Goal: Task Accomplishment & Management: Manage account settings

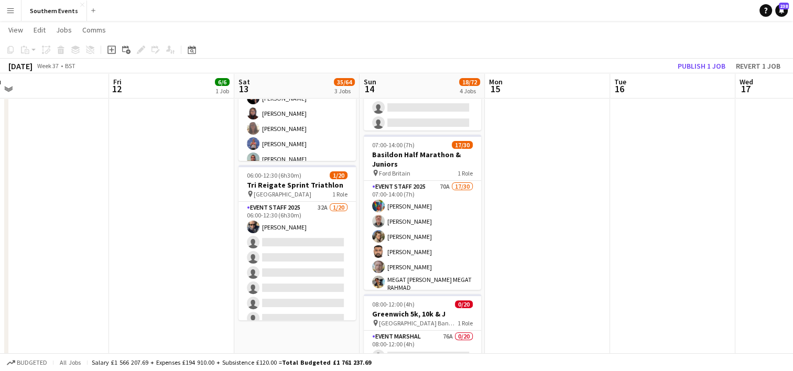
scroll to position [285, 0]
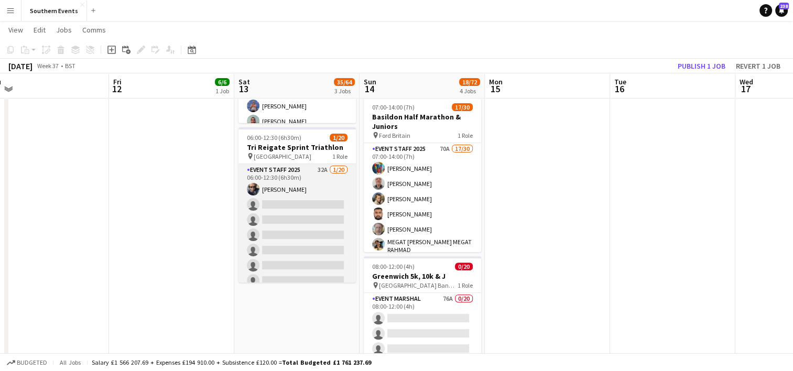
click at [289, 227] on app-card-role "Event Staff 2025 32A [DATE] 06:00-12:30 (6h30m) [PERSON_NAME] single-neutral-ac…" at bounding box center [297, 326] width 117 height 325
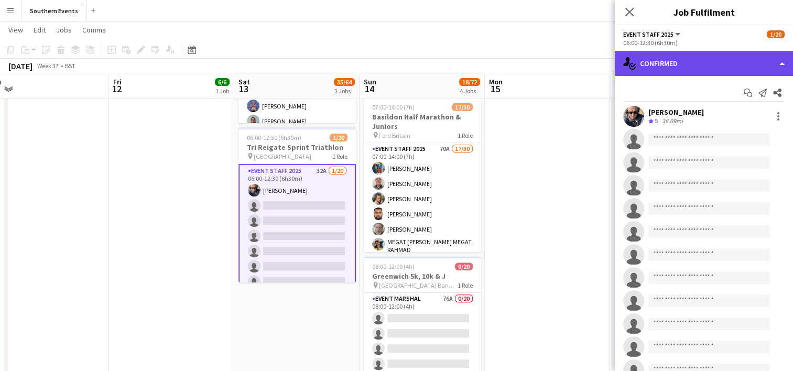
click at [663, 63] on div "single-neutral-actions-check-2 Confirmed" at bounding box center [704, 63] width 178 height 25
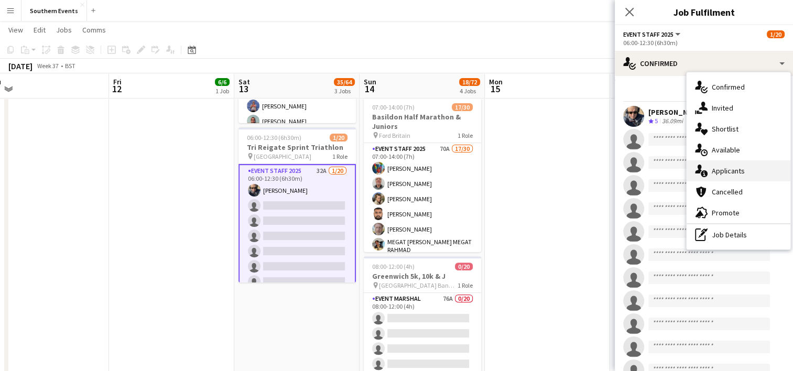
click at [722, 176] on div "single-neutral-actions-information Applicants" at bounding box center [739, 170] width 104 height 21
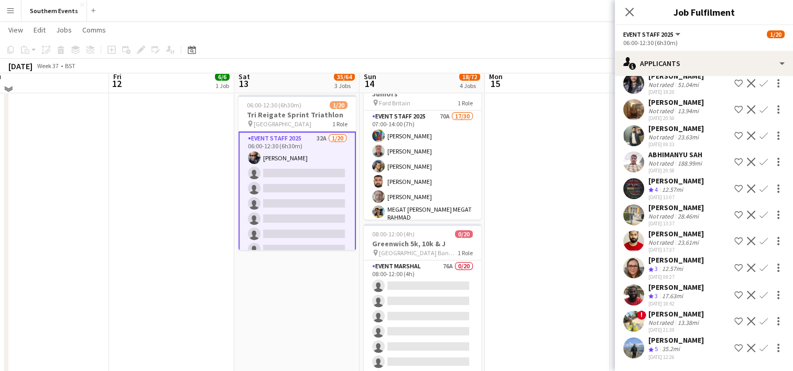
scroll to position [329, 0]
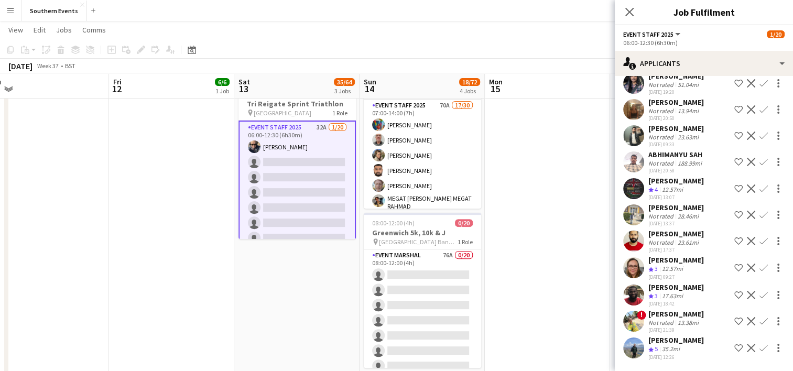
click at [760, 349] on app-icon "Confirm" at bounding box center [764, 348] width 8 height 8
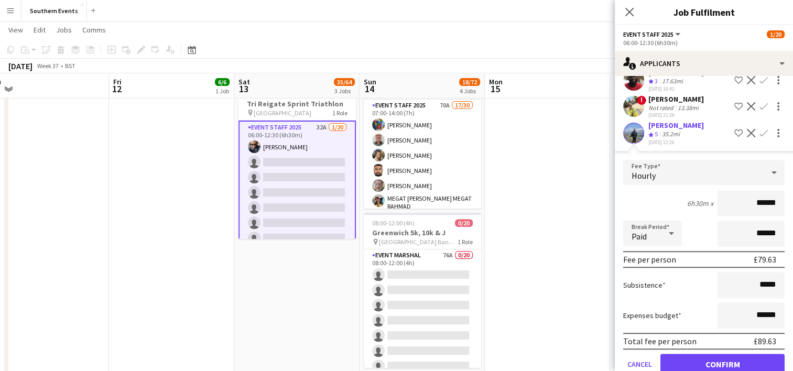
scroll to position [876, 0]
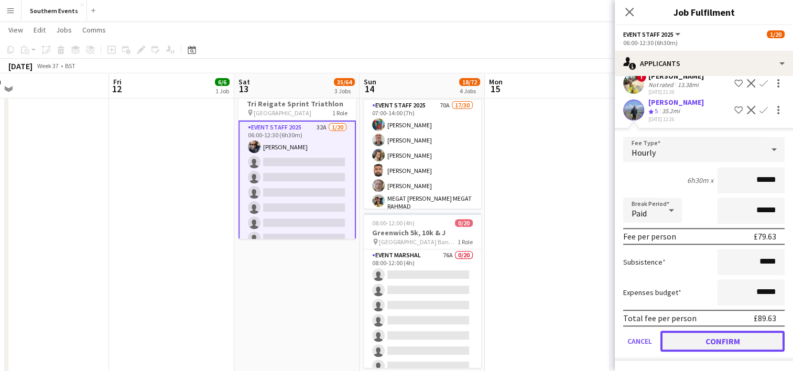
click at [696, 336] on button "Confirm" at bounding box center [723, 341] width 124 height 21
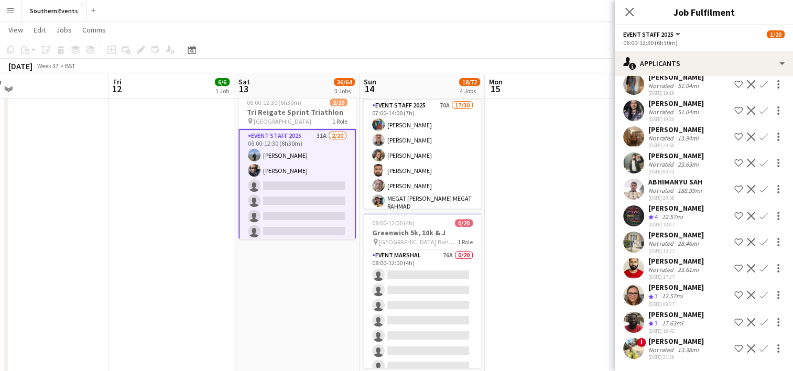
scroll to position [613, 0]
click at [760, 291] on app-icon "Confirm" at bounding box center [764, 295] width 8 height 8
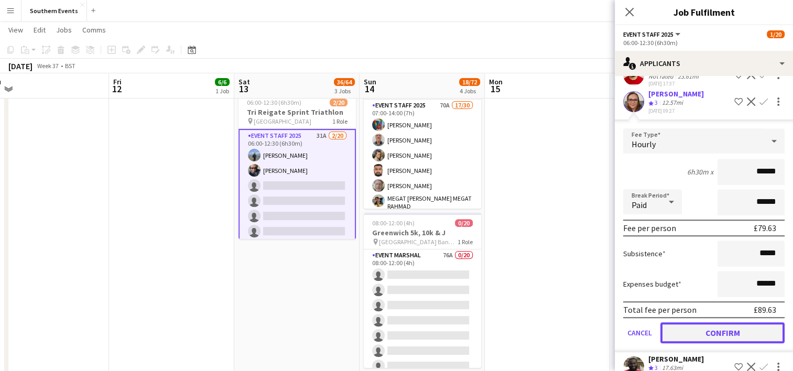
click at [703, 337] on button "Confirm" at bounding box center [723, 333] width 124 height 21
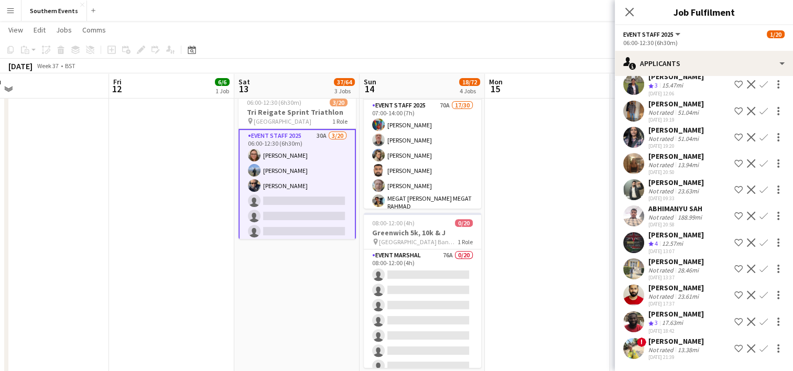
click at [760, 239] on app-icon "Confirm" at bounding box center [764, 243] width 8 height 8
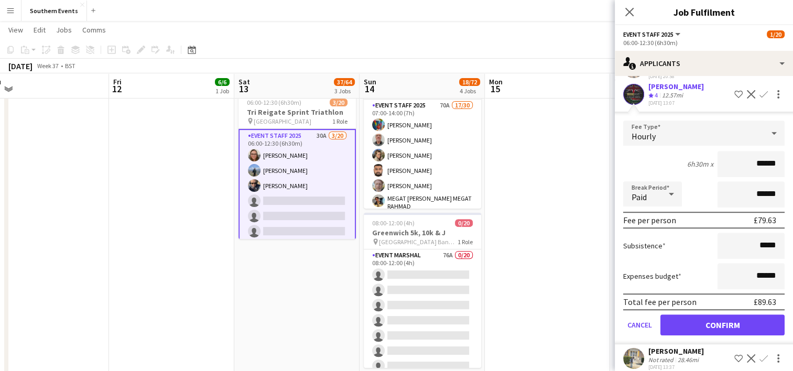
scroll to position [718, 0]
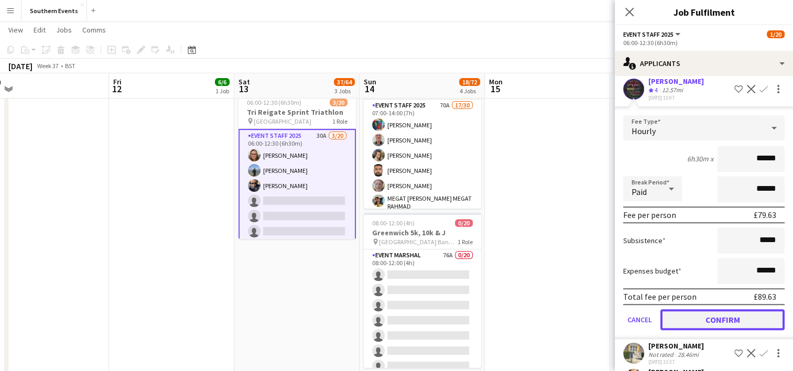
click at [694, 322] on button "Confirm" at bounding box center [723, 319] width 124 height 21
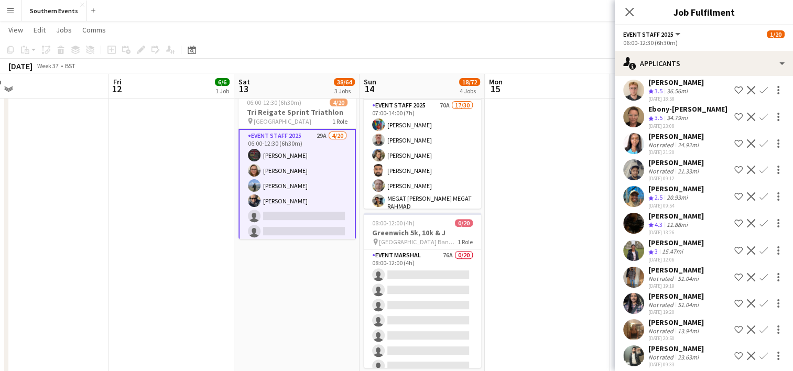
scroll to position [390, 0]
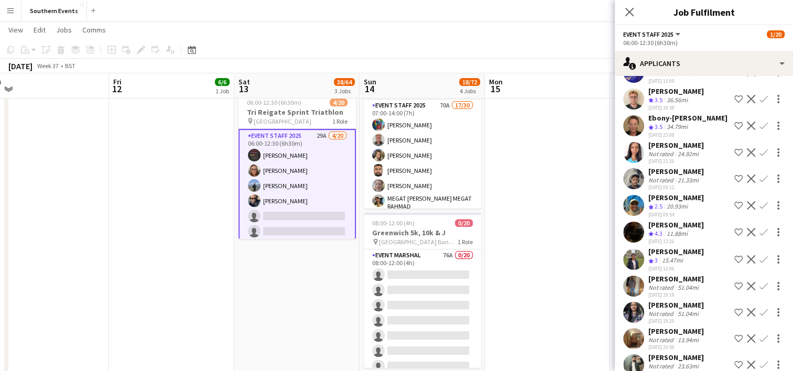
click at [760, 228] on app-icon "Confirm" at bounding box center [764, 232] width 8 height 8
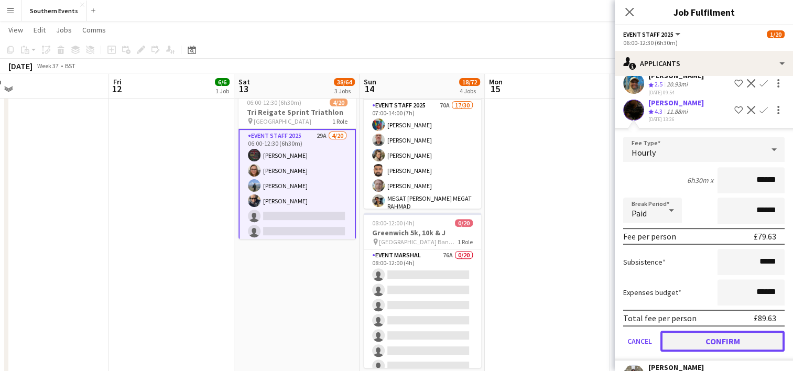
click at [692, 331] on button "Confirm" at bounding box center [723, 341] width 124 height 21
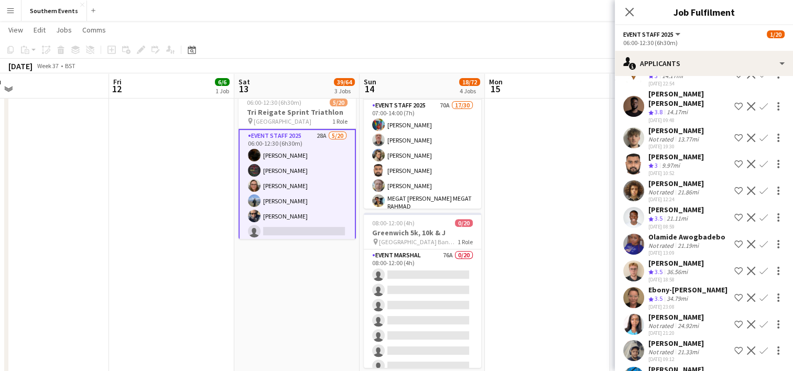
scroll to position [217, 0]
click at [760, 295] on app-icon "Confirm" at bounding box center [764, 299] width 8 height 8
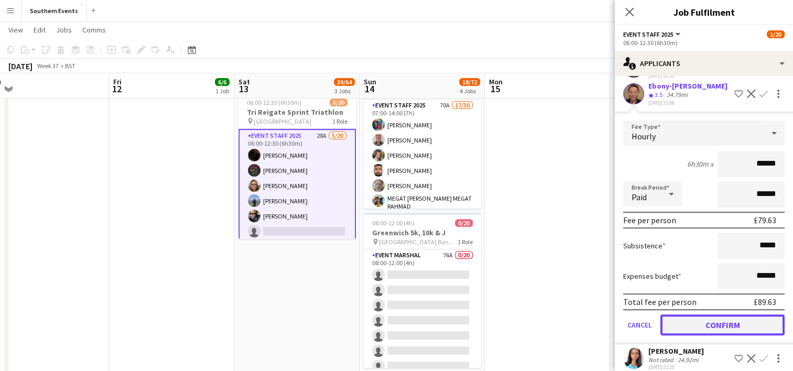
click at [698, 315] on button "Confirm" at bounding box center [723, 325] width 124 height 21
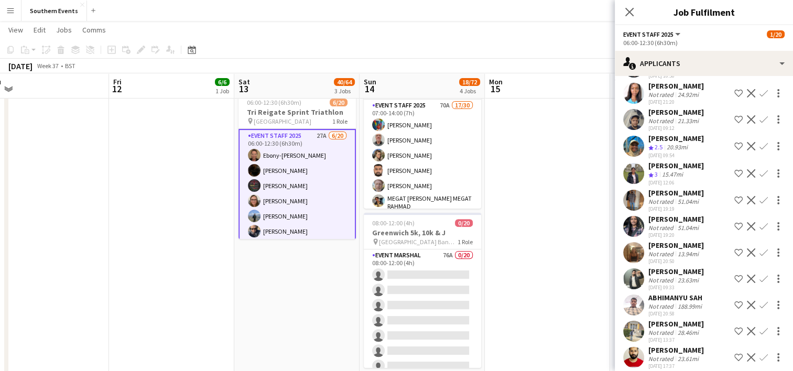
scroll to position [158, 0]
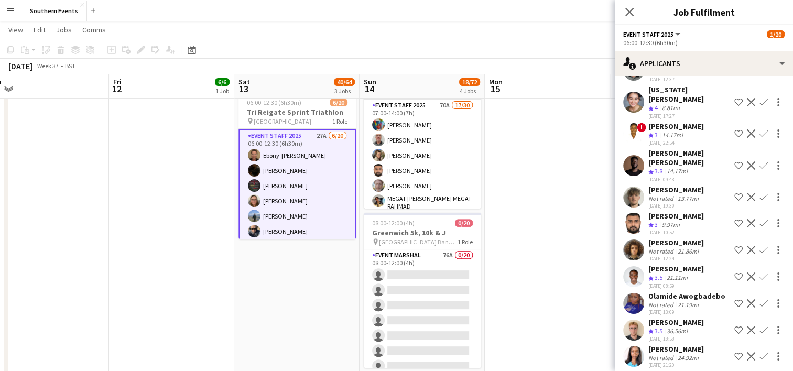
click at [760, 273] on app-icon "Confirm" at bounding box center [764, 277] width 8 height 8
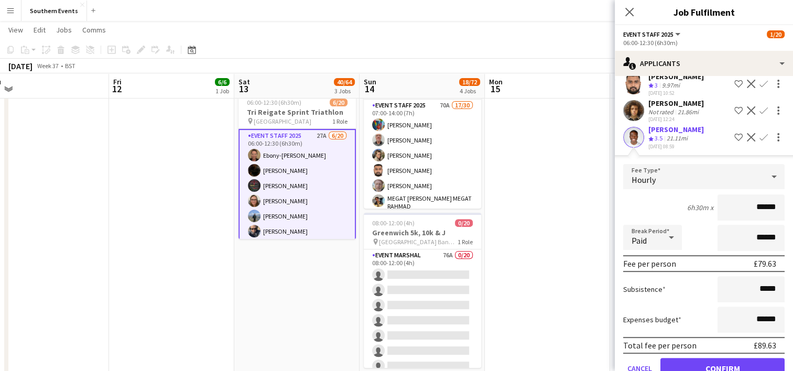
scroll to position [304, 0]
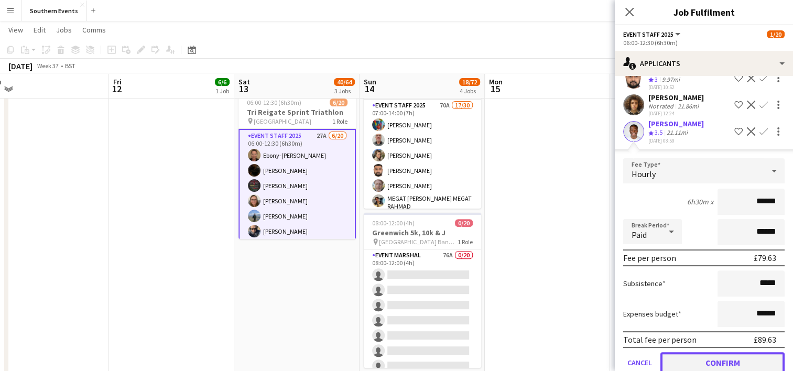
click at [709, 352] on button "Confirm" at bounding box center [723, 362] width 124 height 21
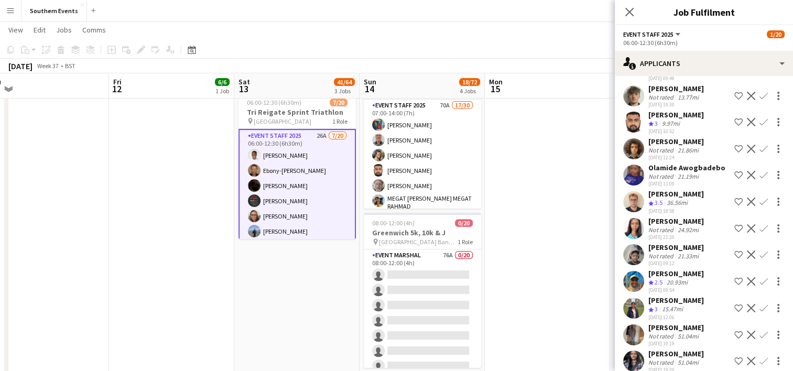
scroll to position [257, 0]
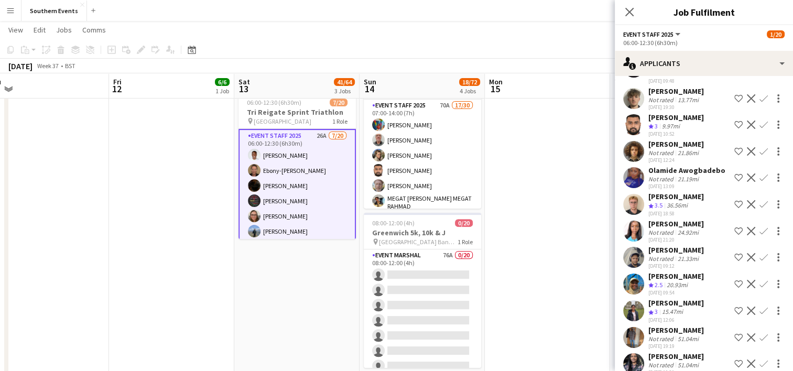
click at [760, 200] on app-icon "Confirm" at bounding box center [764, 204] width 8 height 8
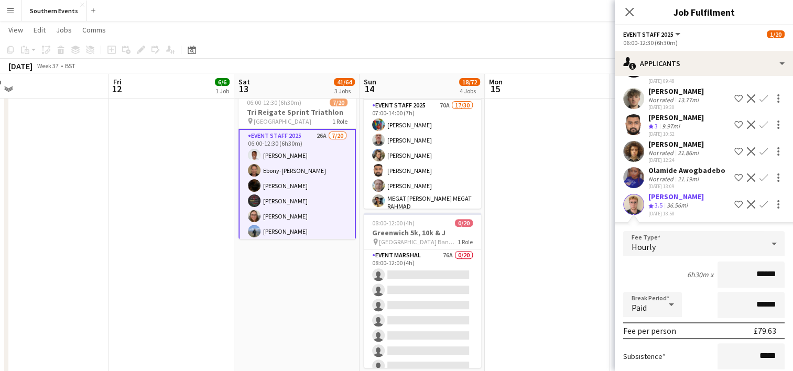
scroll to position [342, 0]
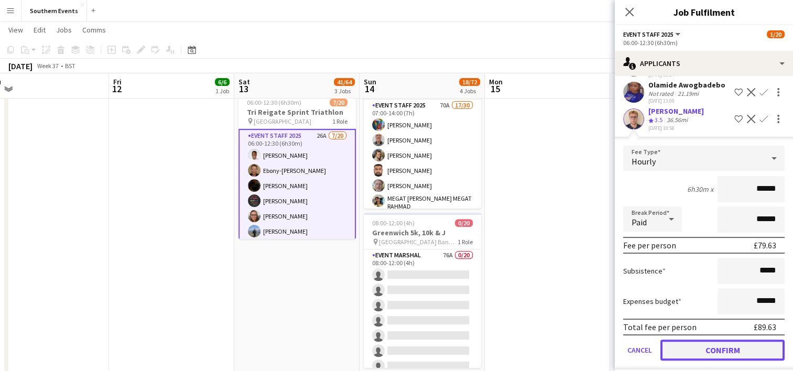
click at [699, 340] on button "Confirm" at bounding box center [723, 350] width 124 height 21
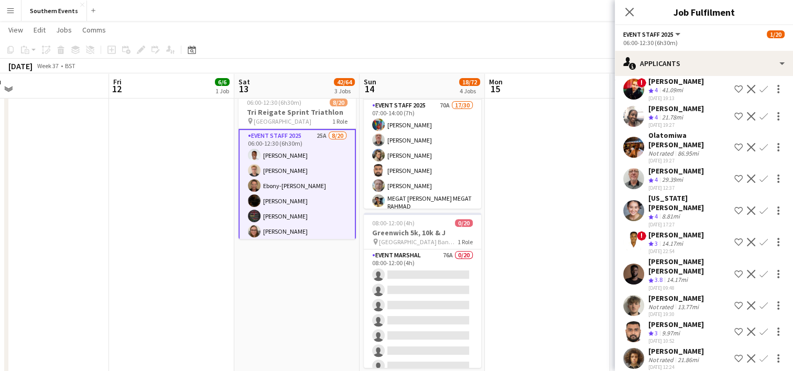
scroll to position [47, 0]
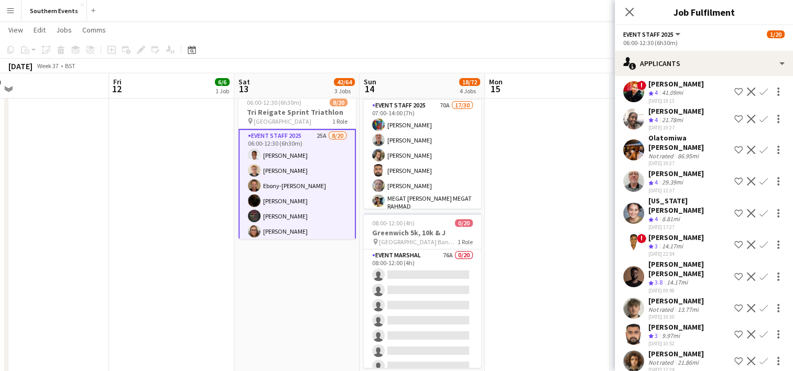
click at [760, 273] on app-icon "Confirm" at bounding box center [764, 277] width 8 height 8
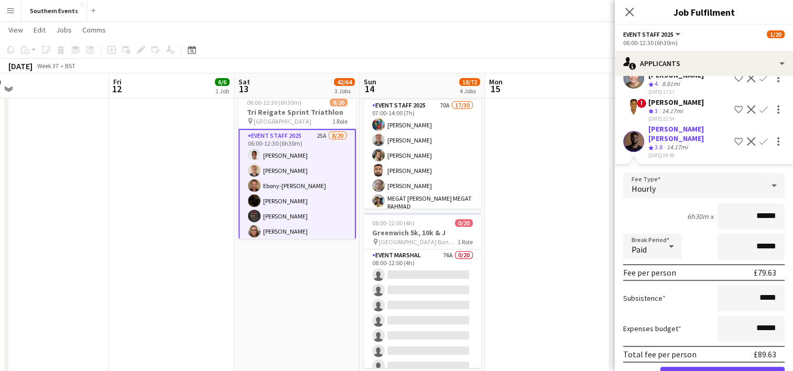
scroll to position [184, 0]
click at [698, 366] on button "Confirm" at bounding box center [723, 376] width 124 height 21
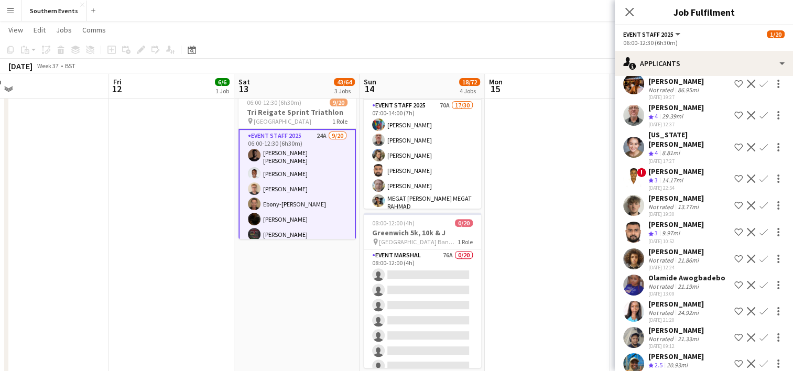
scroll to position [112, 0]
click at [760, 229] on app-icon "Confirm" at bounding box center [764, 233] width 8 height 8
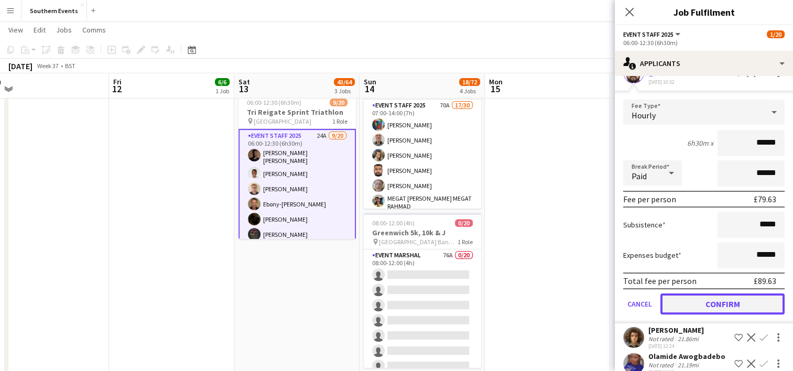
click at [701, 294] on button "Confirm" at bounding box center [723, 304] width 124 height 21
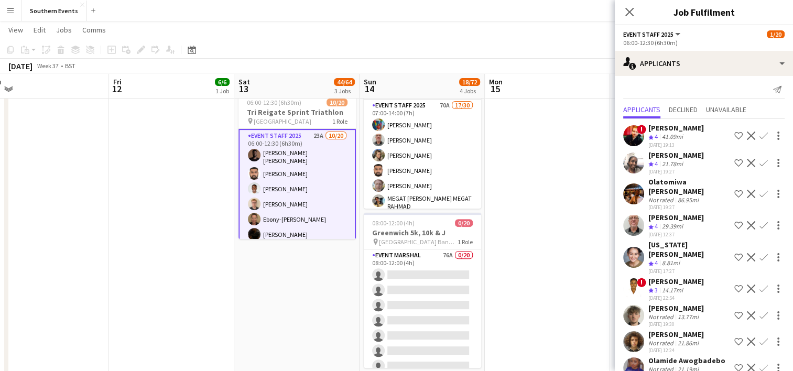
scroll to position [8, 0]
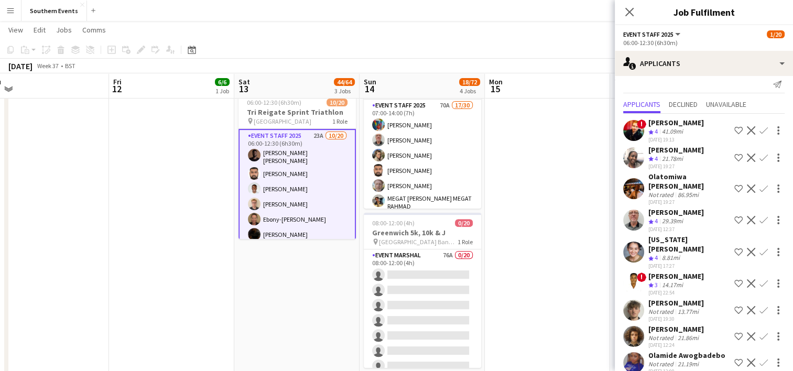
click at [760, 128] on app-icon "Confirm" at bounding box center [764, 130] width 8 height 8
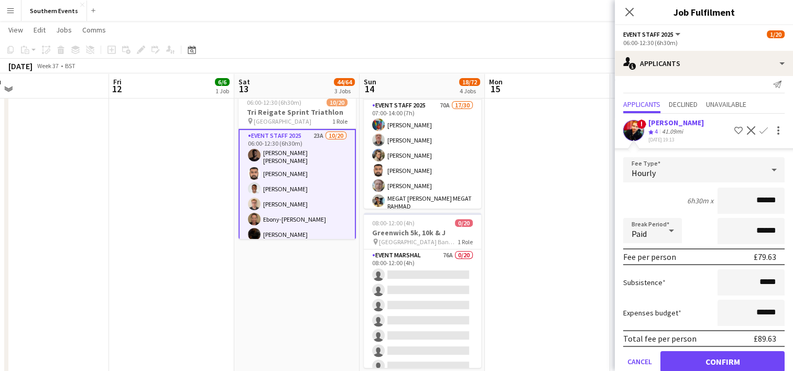
scroll to position [108, 0]
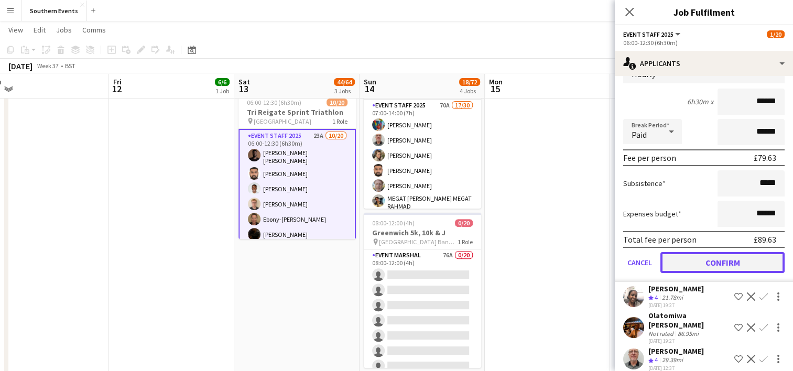
click at [700, 258] on button "Confirm" at bounding box center [723, 262] width 124 height 21
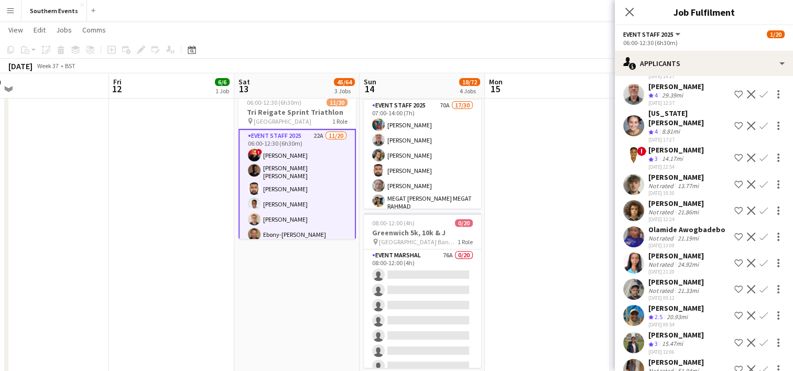
scroll to position [0, 0]
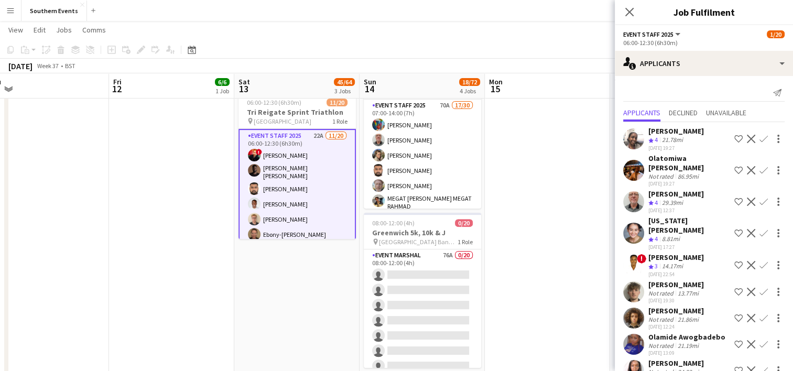
click at [760, 198] on app-icon "Confirm" at bounding box center [764, 202] width 8 height 8
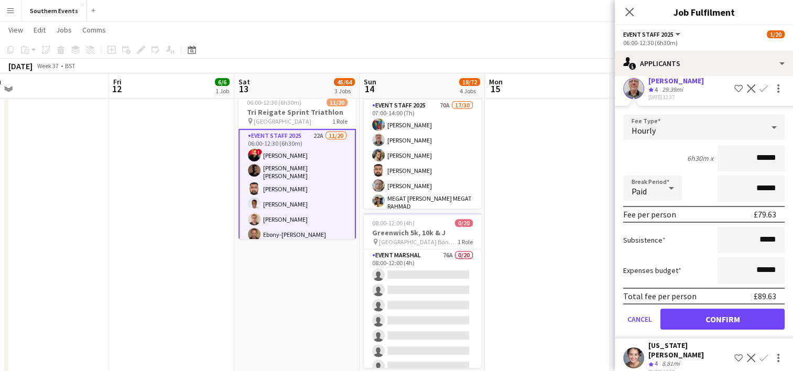
scroll to position [117, 0]
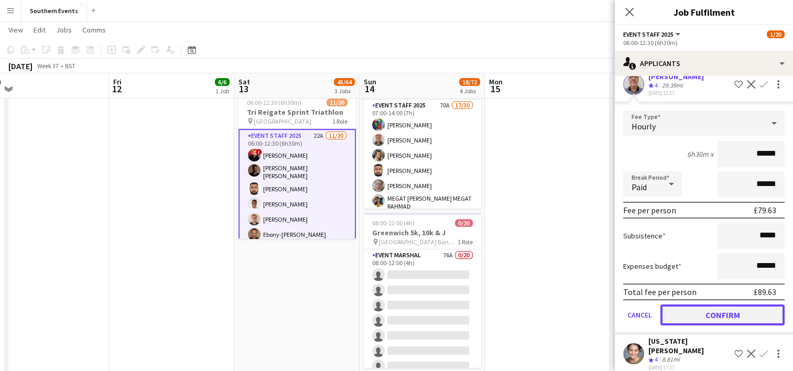
click at [705, 305] on button "Confirm" at bounding box center [723, 315] width 124 height 21
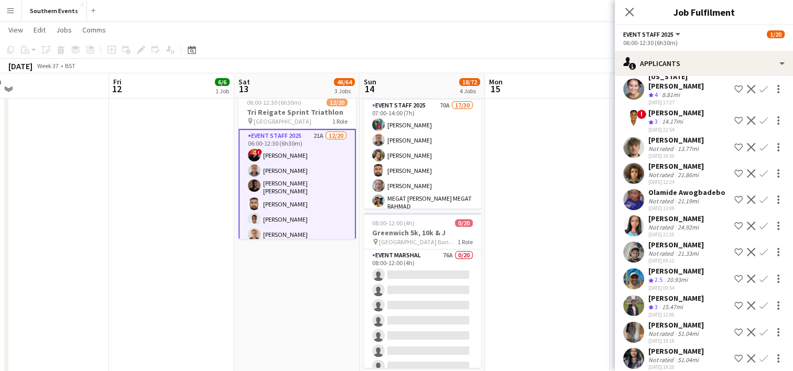
scroll to position [0, 0]
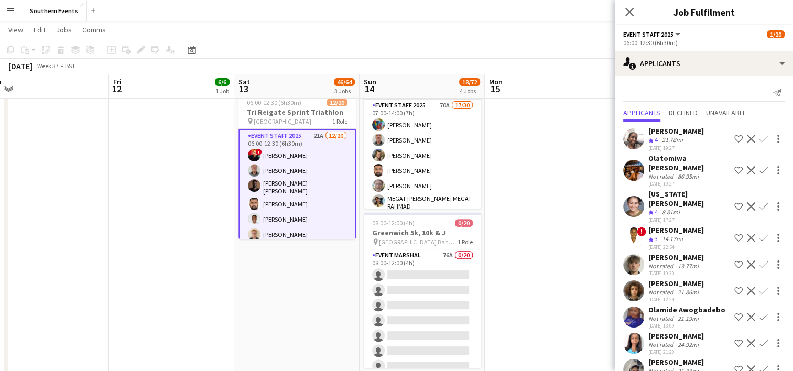
click at [760, 202] on app-icon "Confirm" at bounding box center [764, 206] width 8 height 8
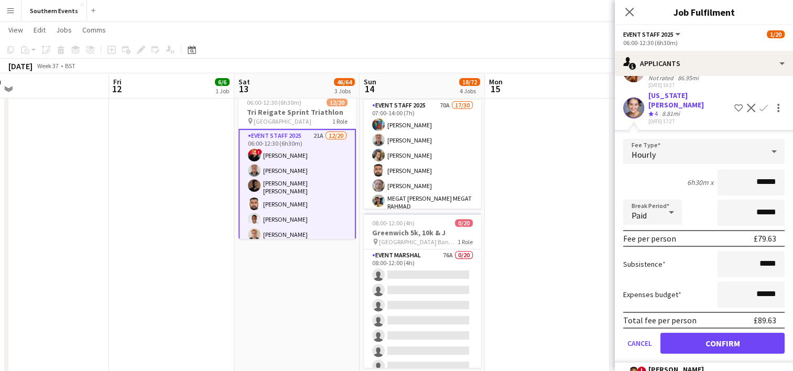
scroll to position [103, 0]
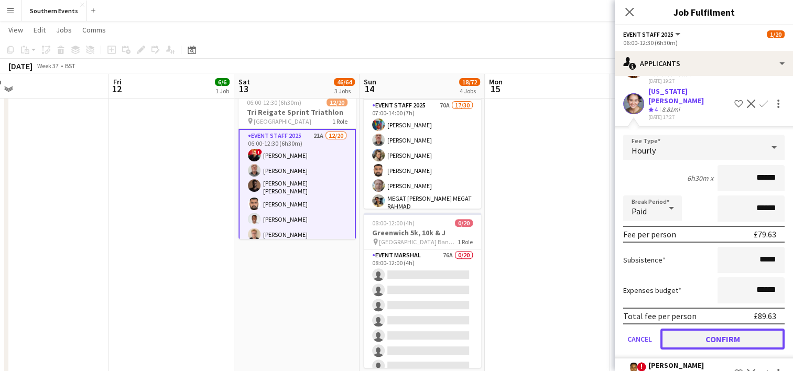
click at [700, 329] on button "Confirm" at bounding box center [723, 339] width 124 height 21
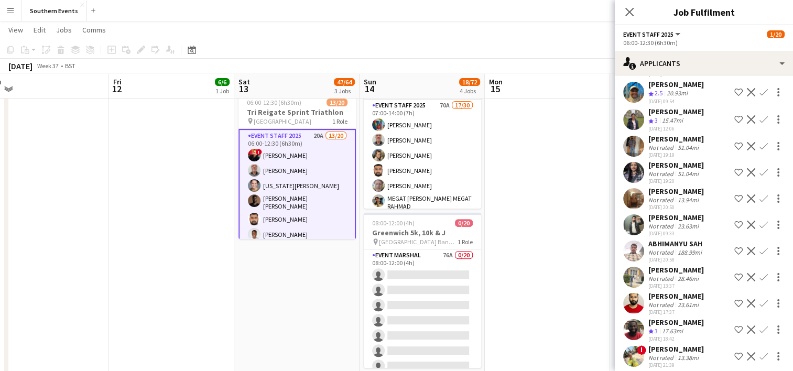
scroll to position [301, 0]
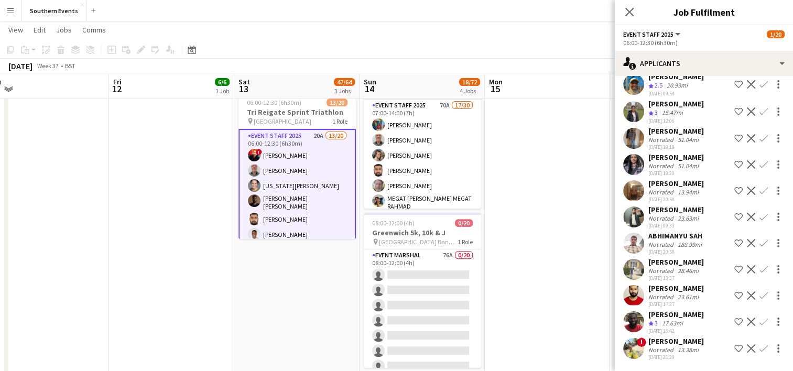
click at [552, 229] on app-date-cell at bounding box center [547, 90] width 125 height 602
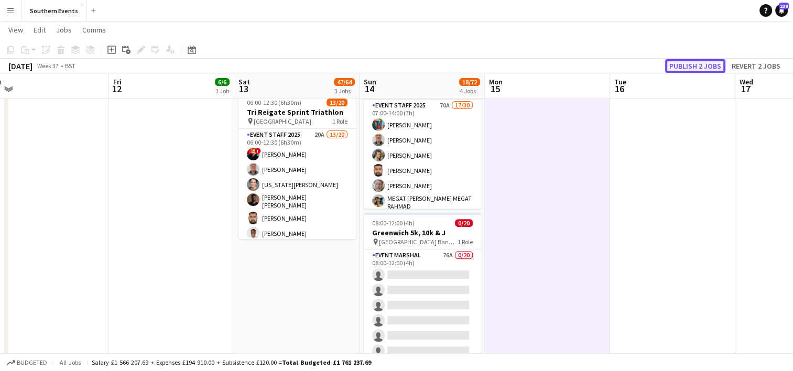
click at [709, 70] on button "Publish 2 jobs" at bounding box center [696, 66] width 60 height 14
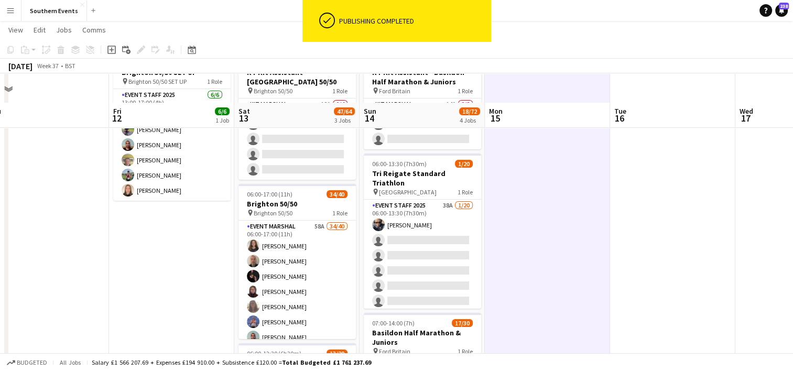
scroll to position [64, 0]
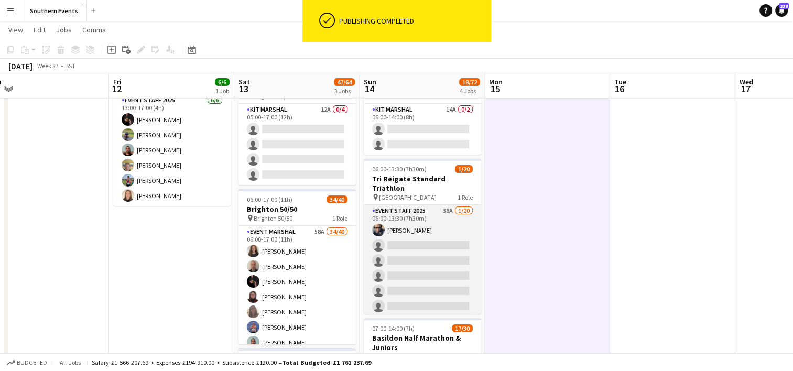
click at [428, 240] on app-card-role "Event Staff 2025 38A [DATE] 06:00-13:30 (7h30m) [PERSON_NAME] single-neutral-ac…" at bounding box center [422, 367] width 117 height 325
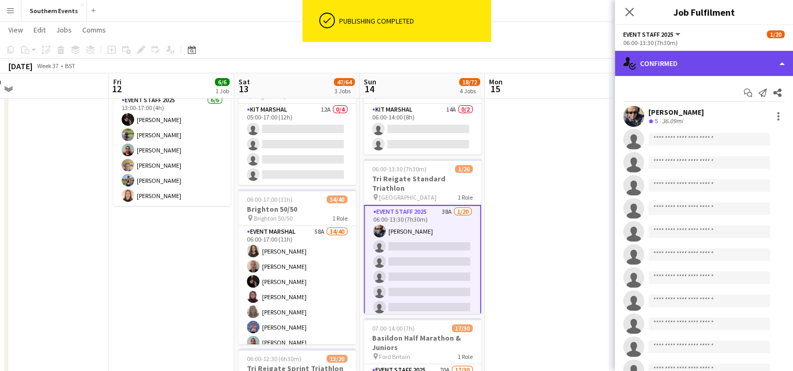
click at [687, 62] on div "single-neutral-actions-check-2 Confirmed" at bounding box center [704, 63] width 178 height 25
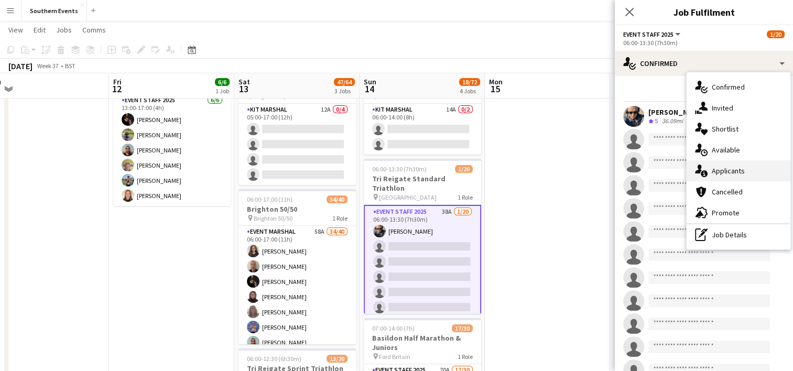
click at [726, 168] on div "single-neutral-actions-information Applicants" at bounding box center [739, 170] width 104 height 21
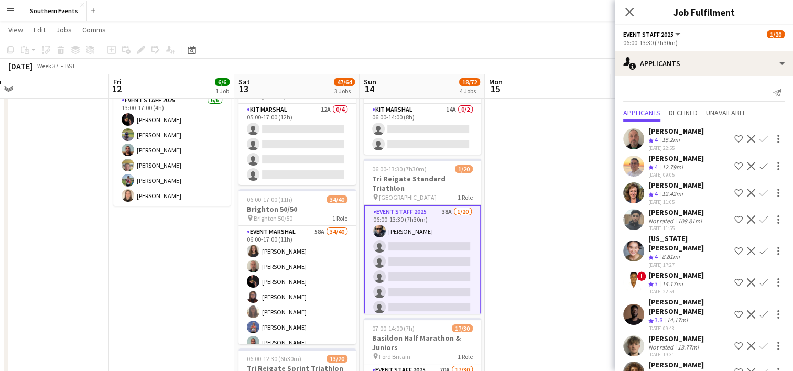
click at [760, 140] on app-icon "Confirm" at bounding box center [764, 139] width 8 height 8
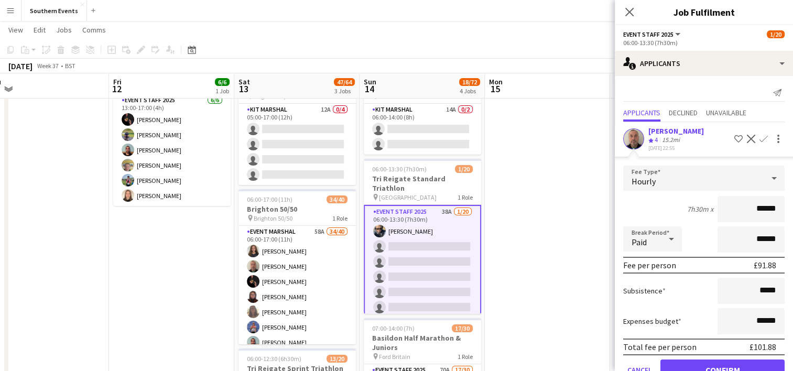
scroll to position [87, 0]
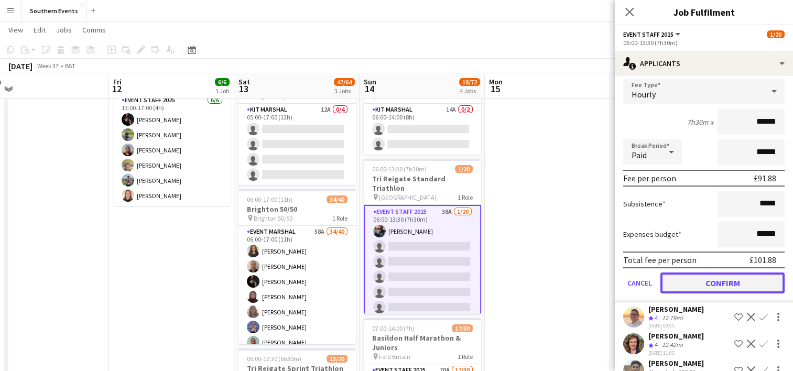
click at [702, 281] on button "Confirm" at bounding box center [723, 283] width 124 height 21
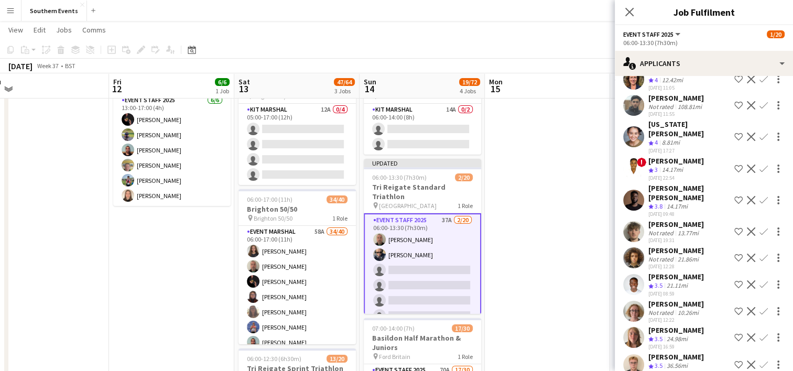
scroll to position [0, 0]
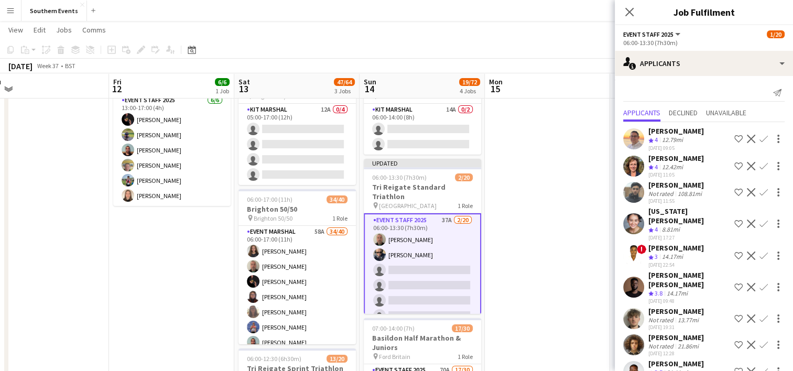
click at [760, 140] on app-icon "Confirm" at bounding box center [764, 139] width 8 height 8
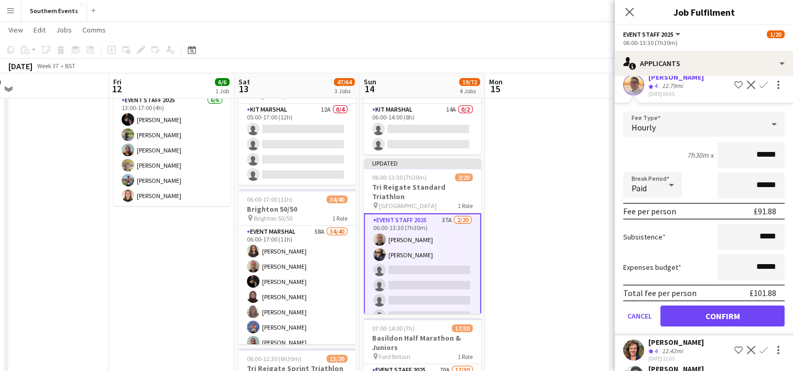
scroll to position [55, 0]
click at [692, 309] on button "Confirm" at bounding box center [723, 315] width 124 height 21
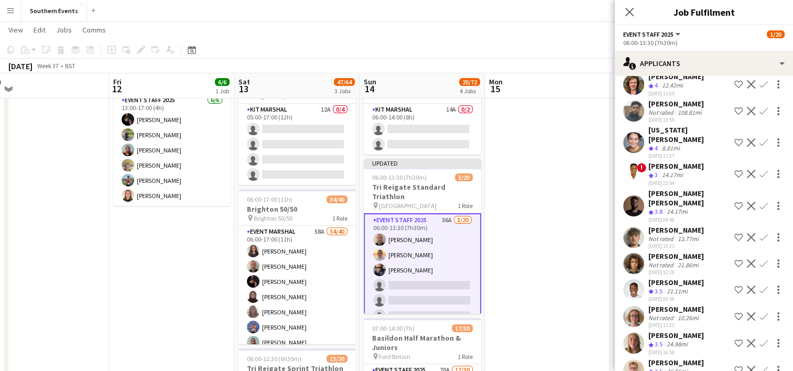
scroll to position [0, 0]
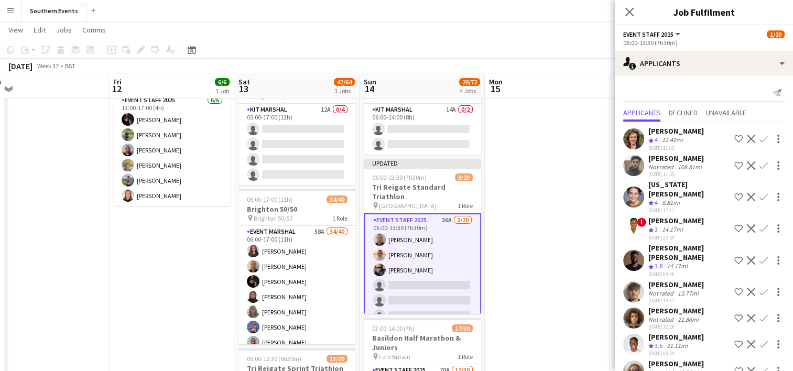
click at [760, 139] on app-icon "Confirm" at bounding box center [764, 139] width 8 height 8
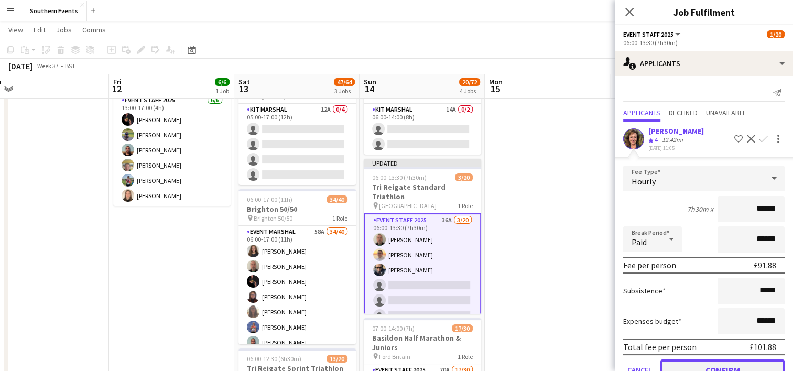
click at [705, 361] on button "Confirm" at bounding box center [723, 370] width 124 height 21
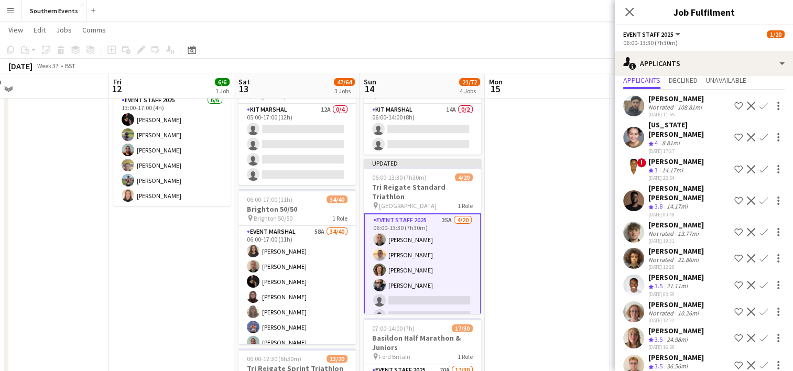
scroll to position [34, 0]
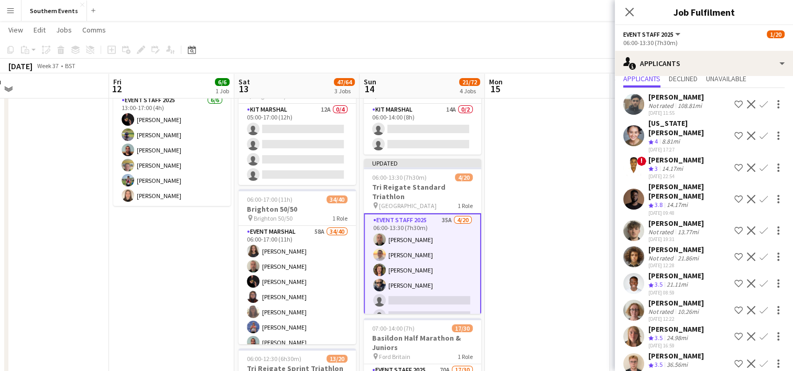
click at [760, 132] on app-icon "Confirm" at bounding box center [764, 136] width 8 height 8
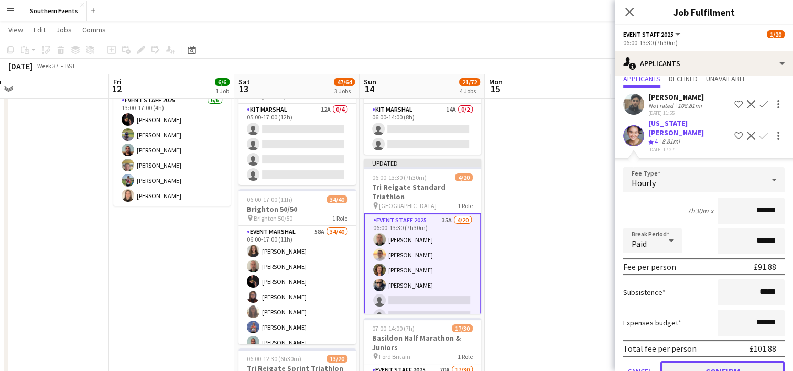
click at [690, 361] on button "Confirm" at bounding box center [723, 371] width 124 height 21
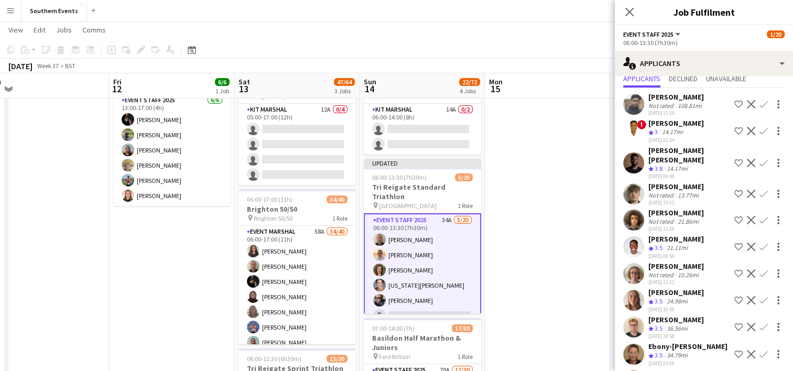
click at [760, 159] on app-icon "Confirm" at bounding box center [764, 163] width 8 height 8
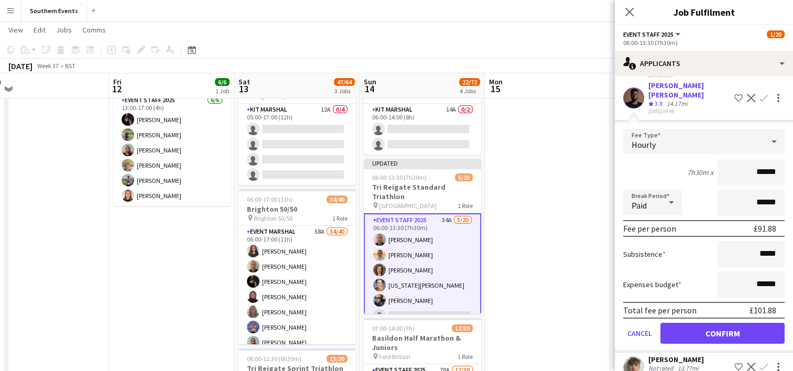
scroll to position [100, 0]
click at [686, 322] on button "Confirm" at bounding box center [723, 332] width 124 height 21
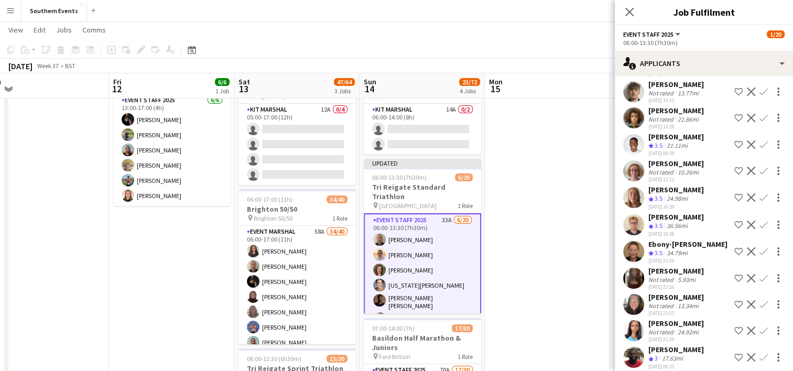
click at [760, 145] on app-icon "Confirm" at bounding box center [764, 145] width 8 height 8
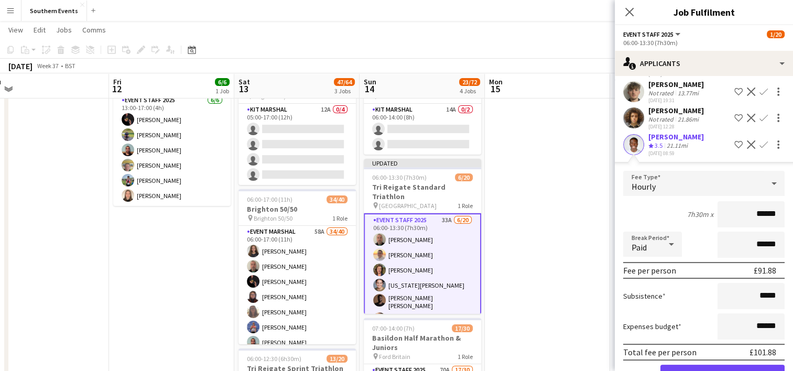
scroll to position [122, 0]
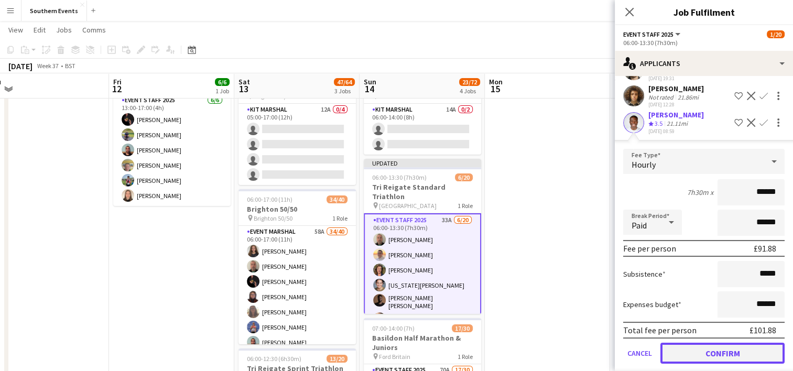
click at [695, 346] on button "Confirm" at bounding box center [723, 353] width 124 height 21
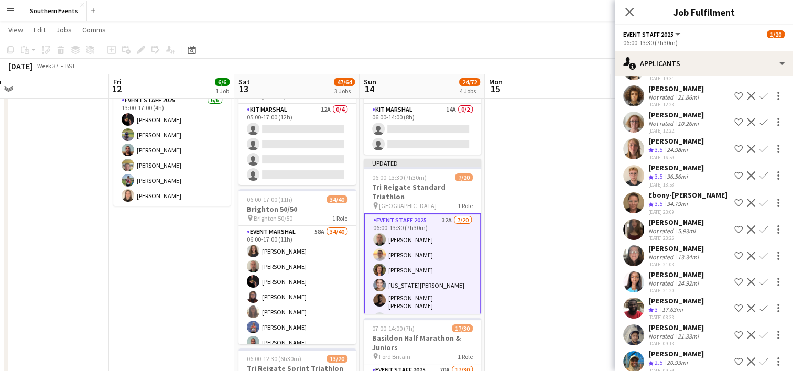
click at [760, 146] on app-icon "Confirm" at bounding box center [764, 149] width 8 height 8
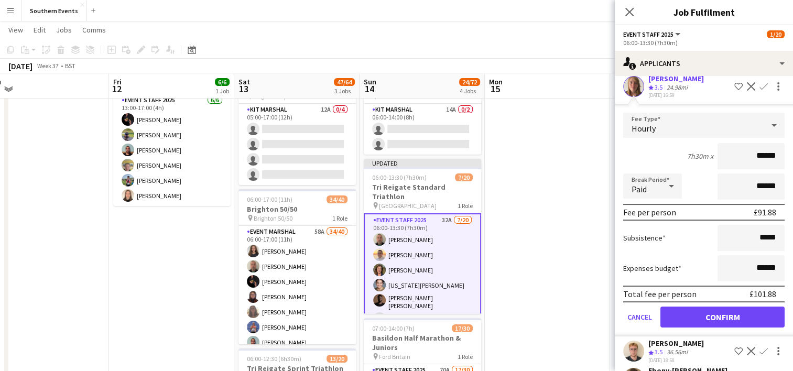
scroll to position [186, 0]
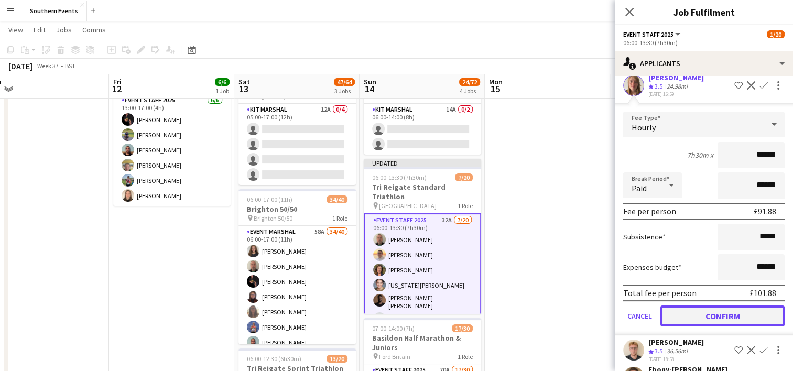
click at [698, 310] on button "Confirm" at bounding box center [723, 316] width 124 height 21
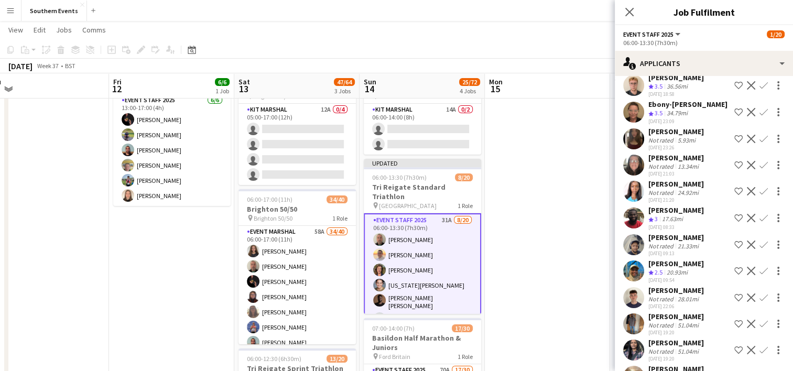
scroll to position [0, 0]
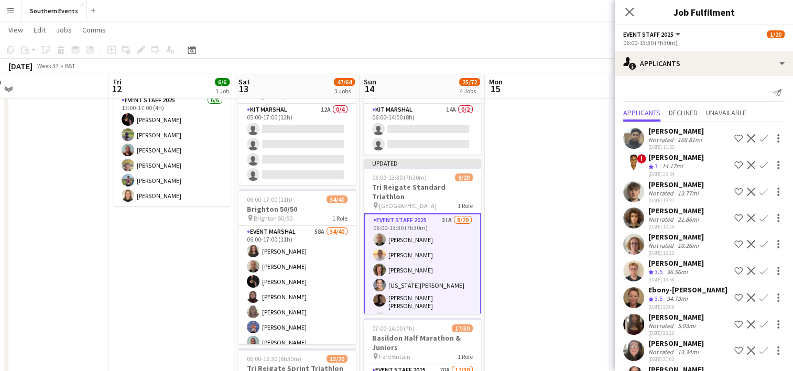
click at [760, 245] on app-icon "Confirm" at bounding box center [764, 244] width 8 height 8
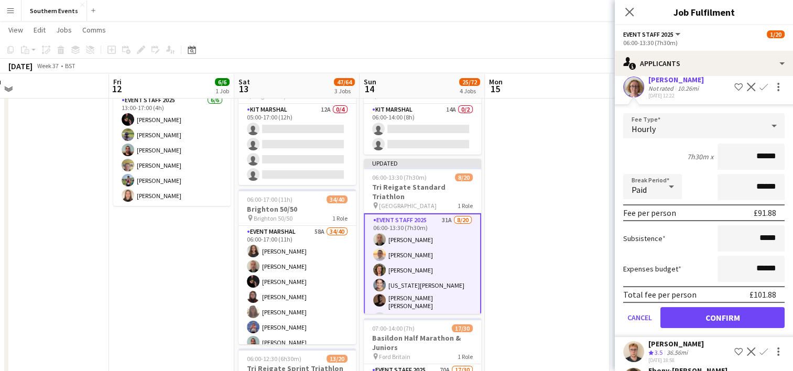
scroll to position [158, 0]
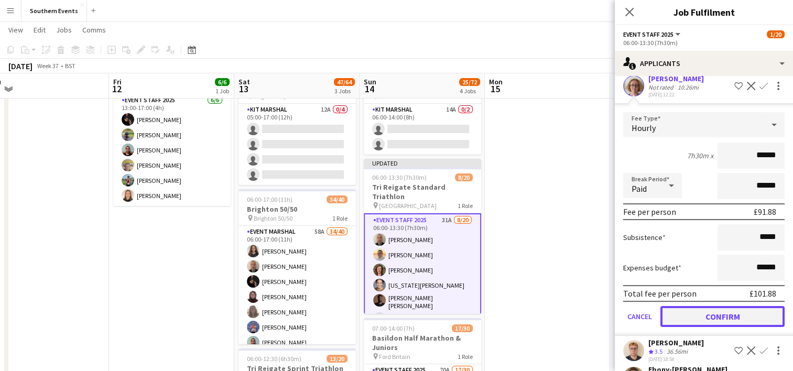
click at [702, 313] on button "Confirm" at bounding box center [723, 316] width 124 height 21
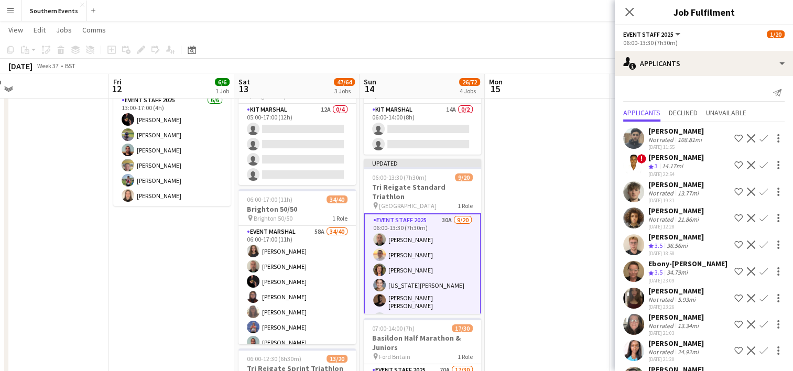
scroll to position [77, 0]
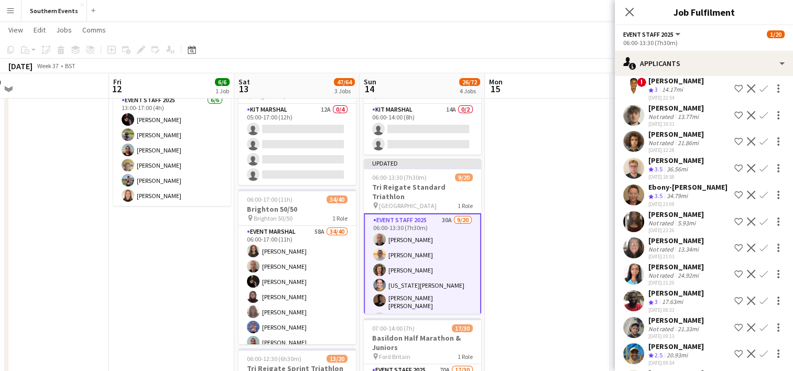
click at [760, 169] on app-icon "Confirm" at bounding box center [764, 168] width 8 height 8
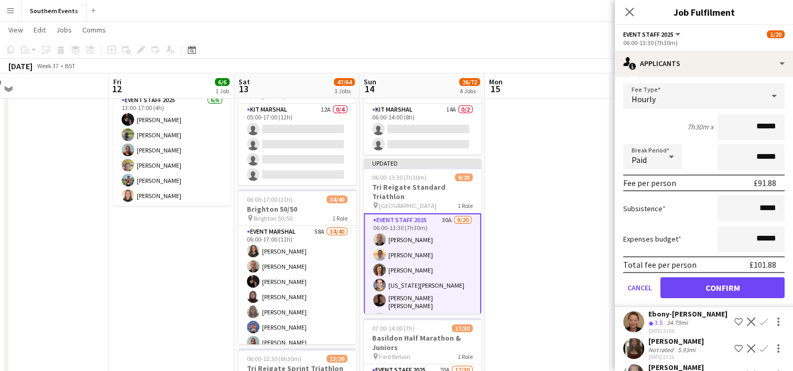
scroll to position [192, 0]
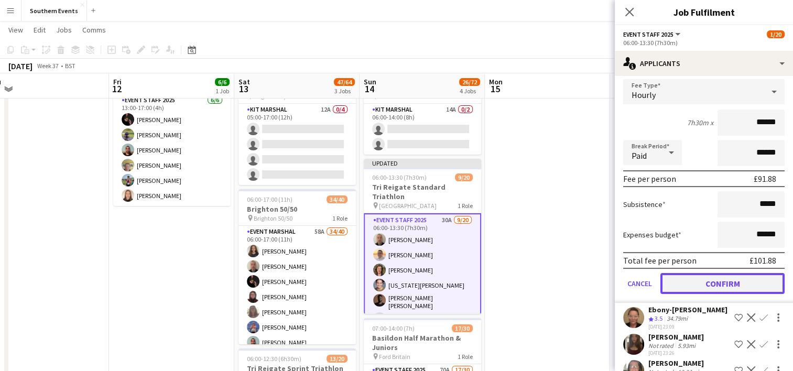
click at [686, 288] on button "Confirm" at bounding box center [723, 283] width 124 height 21
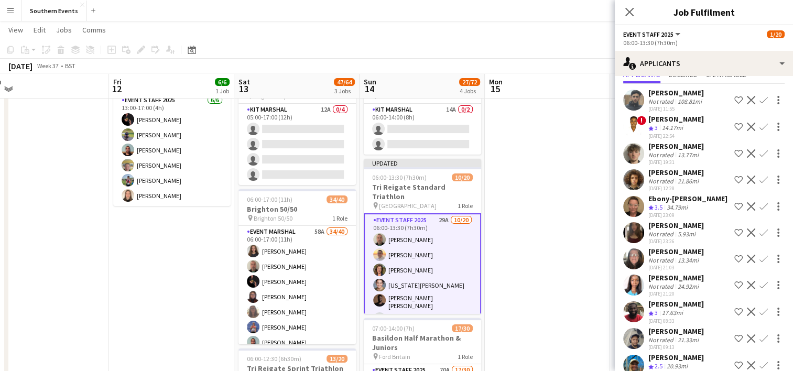
scroll to position [40, 0]
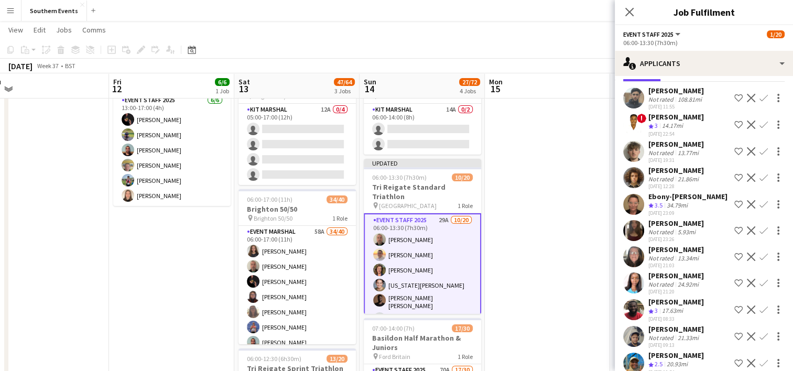
click at [760, 202] on app-icon "Confirm" at bounding box center [764, 204] width 8 height 8
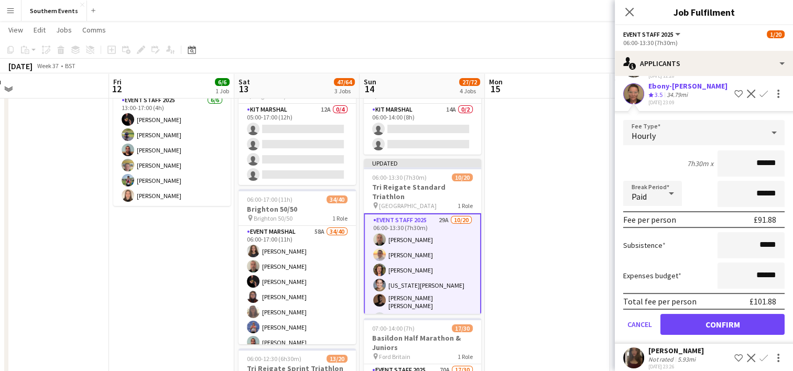
scroll to position [155, 0]
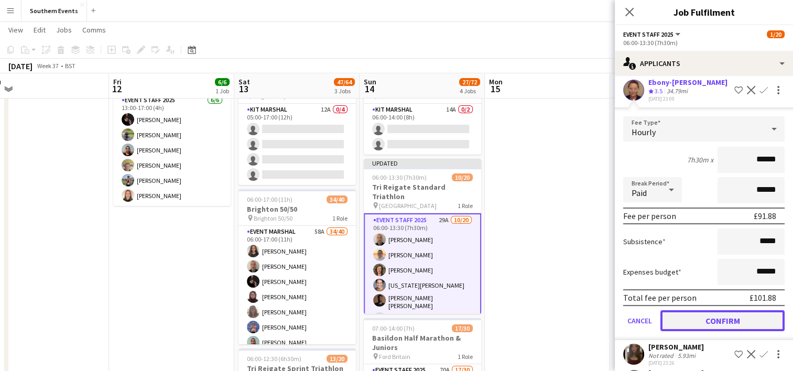
click at [701, 316] on button "Confirm" at bounding box center [723, 320] width 124 height 21
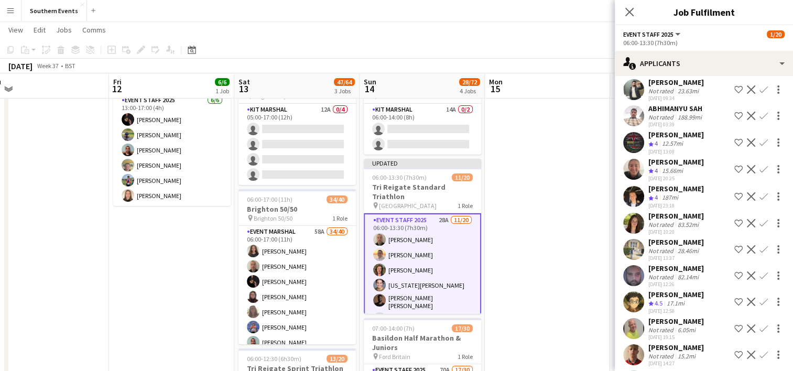
scroll to position [421, 0]
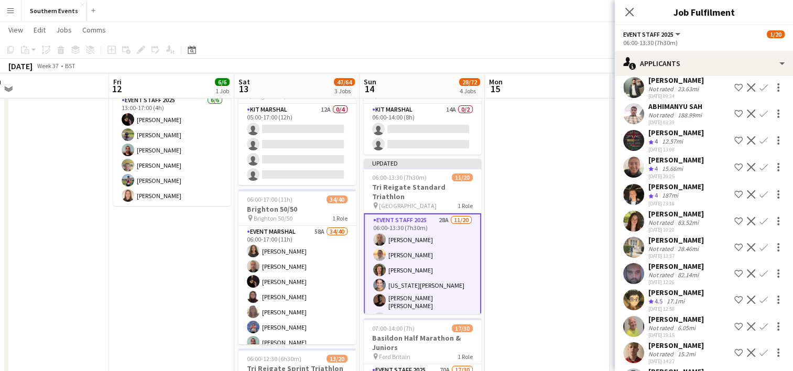
click at [760, 145] on app-icon "Confirm" at bounding box center [764, 140] width 8 height 8
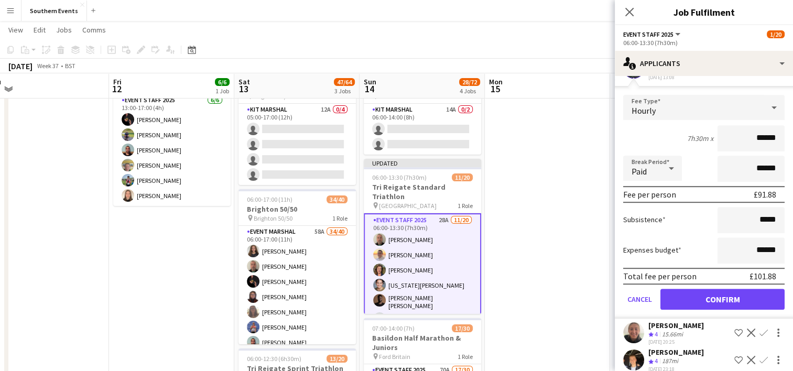
scroll to position [494, 0]
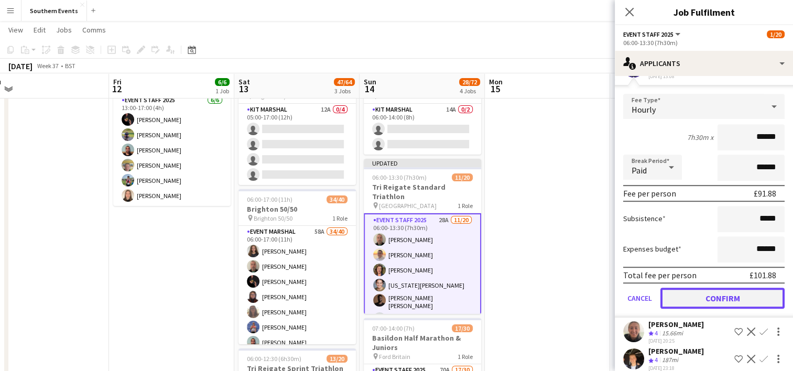
click at [696, 309] on button "Confirm" at bounding box center [723, 298] width 124 height 21
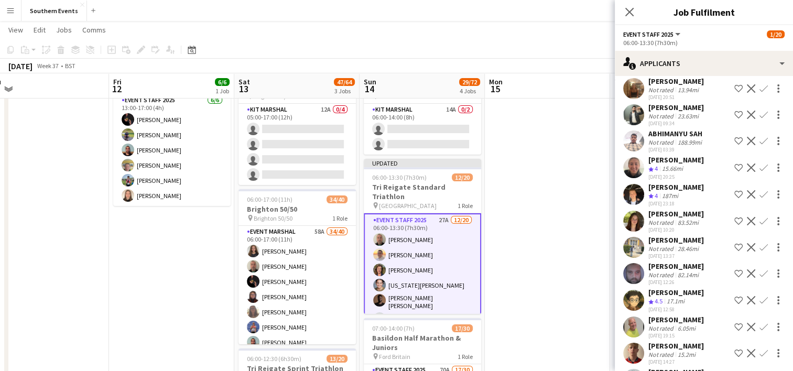
scroll to position [401, 0]
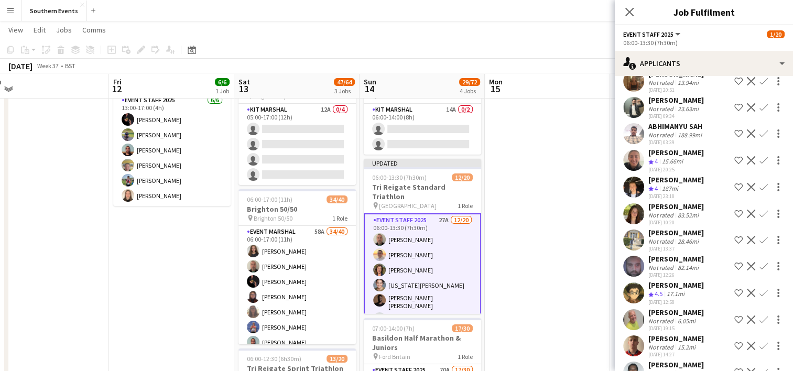
click at [760, 165] on app-icon "Confirm" at bounding box center [764, 160] width 8 height 8
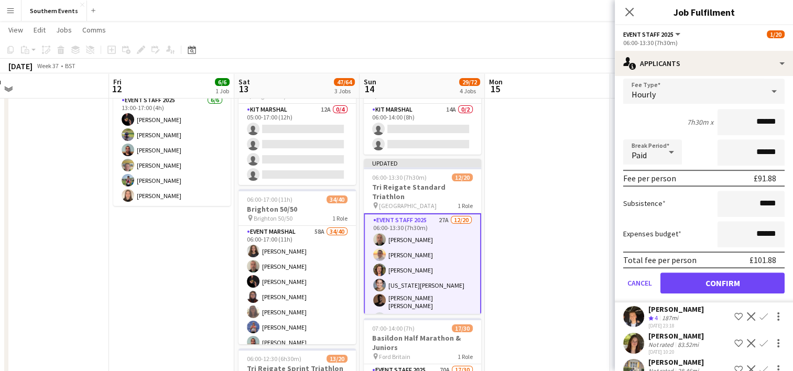
scroll to position [515, 0]
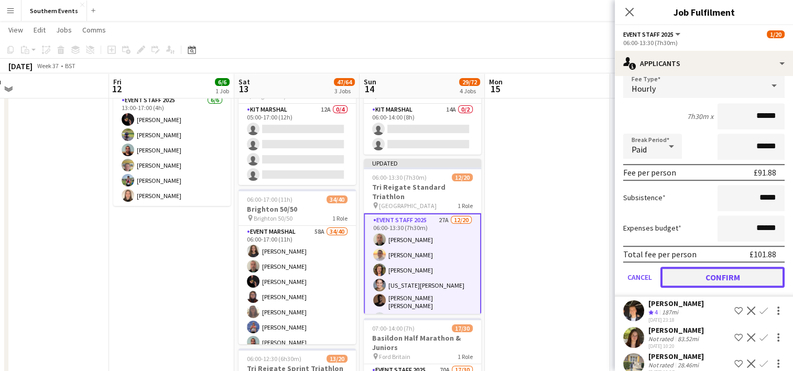
click at [697, 288] on button "Confirm" at bounding box center [723, 277] width 124 height 21
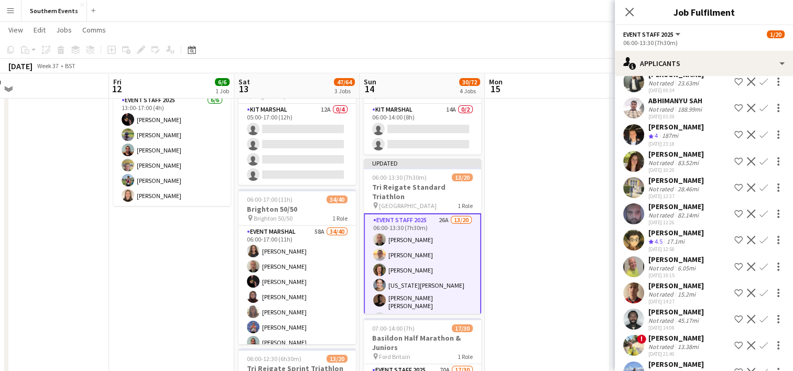
scroll to position [429, 0]
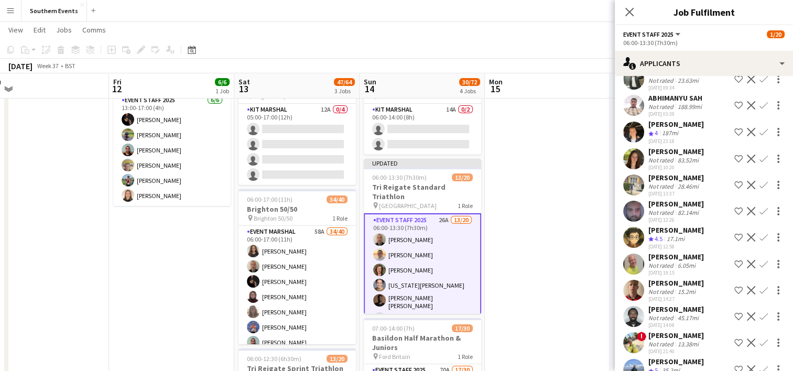
click at [640, 143] on app-user-avatar at bounding box center [634, 132] width 21 height 21
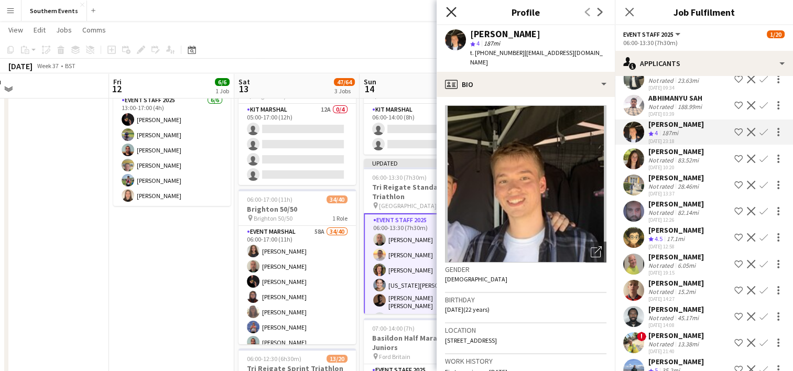
click at [452, 15] on icon "Close pop-in" at bounding box center [451, 12] width 10 height 10
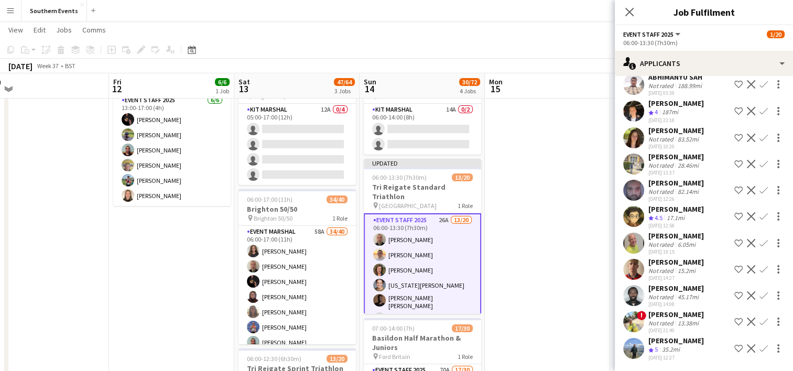
scroll to position [485, 0]
click at [760, 212] on app-icon "Confirm" at bounding box center [764, 216] width 8 height 8
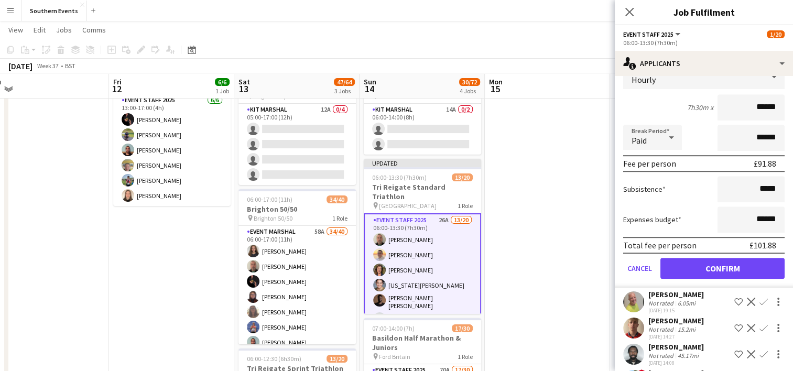
scroll to position [630, 0]
click at [705, 278] on button "Confirm" at bounding box center [723, 268] width 124 height 21
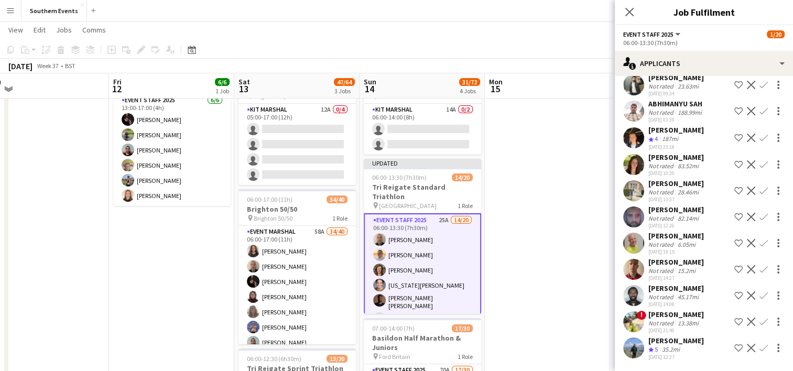
scroll to position [458, 0]
click at [756, 269] on div "[PERSON_NAME] Not rated 15.2mi [DATE] 14:27 Shortlist crew Decline Confirm" at bounding box center [704, 270] width 178 height 24
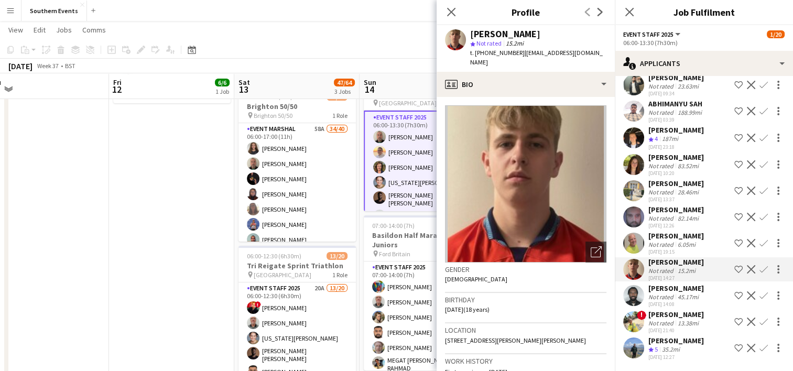
scroll to position [167, 0]
click at [760, 265] on app-icon "Confirm" at bounding box center [764, 269] width 8 height 8
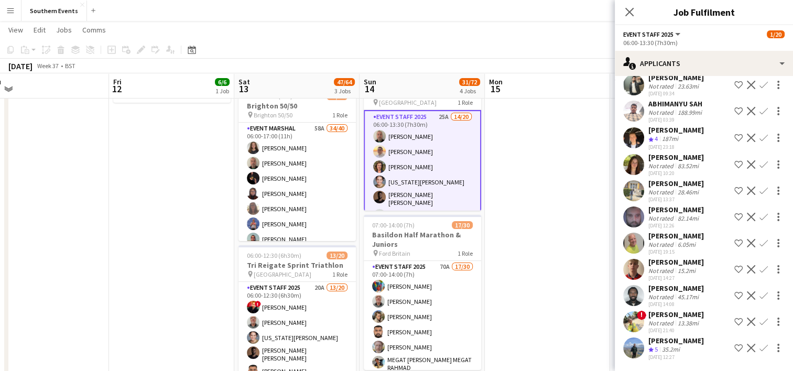
click at [760, 265] on app-icon "Confirm" at bounding box center [764, 269] width 8 height 8
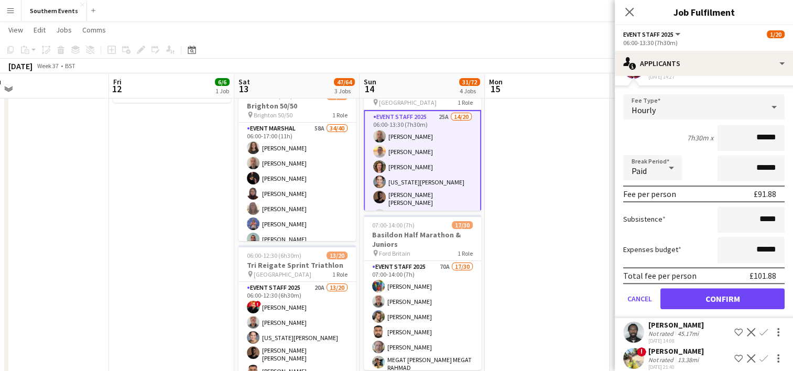
scroll to position [636, 0]
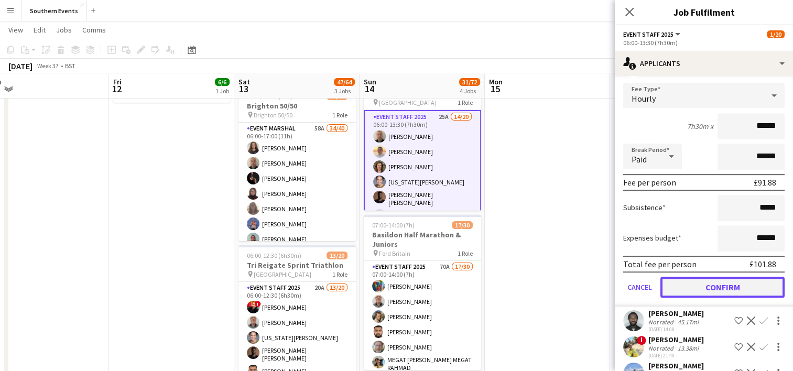
click at [707, 298] on button "Confirm" at bounding box center [723, 287] width 124 height 21
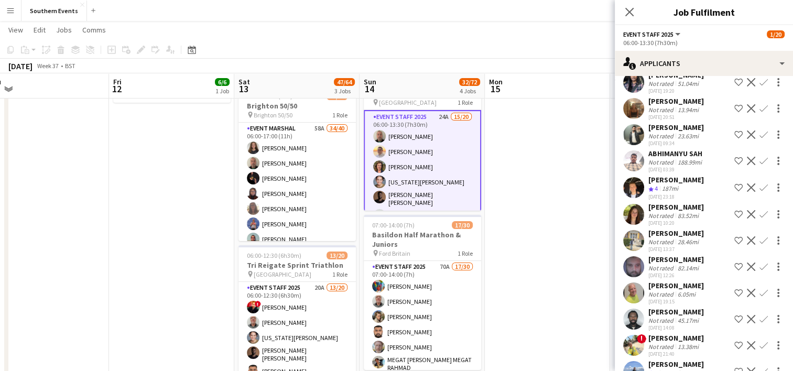
scroll to position [432, 0]
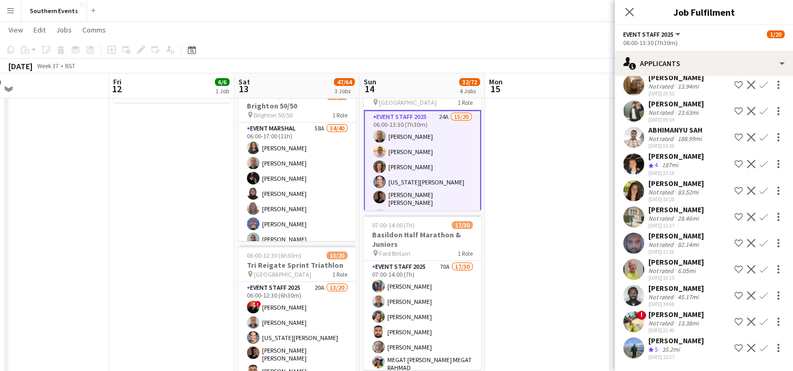
click at [760, 322] on app-icon "Confirm" at bounding box center [764, 322] width 8 height 8
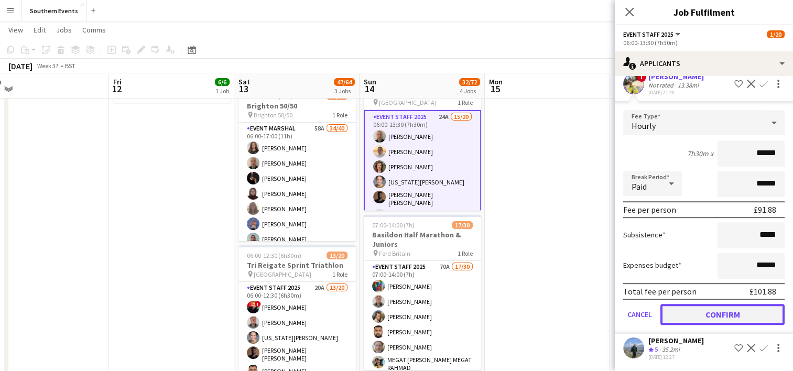
click at [690, 309] on button "Confirm" at bounding box center [723, 314] width 124 height 21
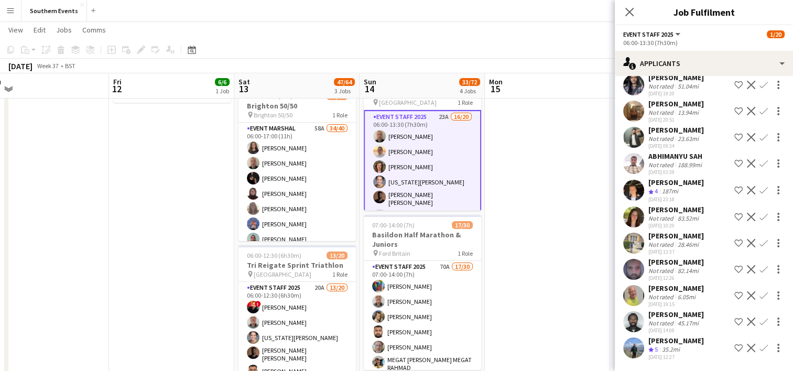
scroll to position [406, 0]
click at [760, 349] on app-icon "Confirm" at bounding box center [764, 348] width 8 height 8
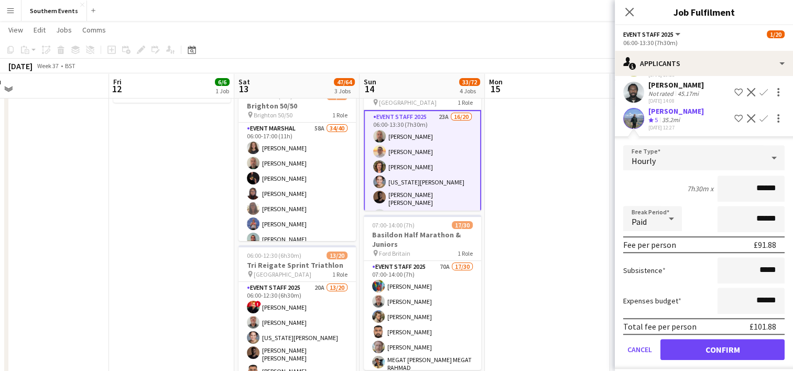
scroll to position [642, 0]
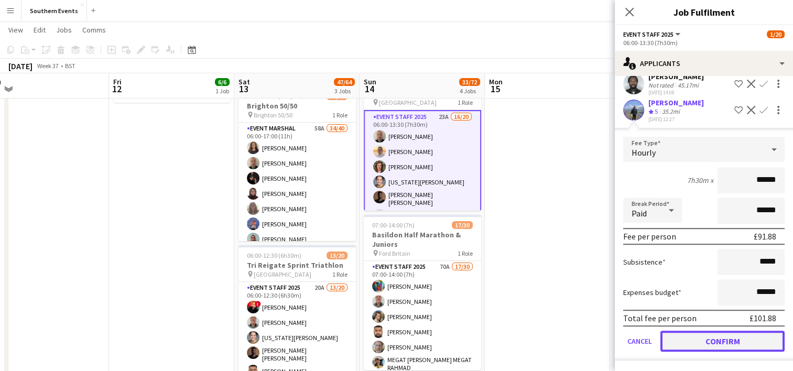
click at [707, 343] on button "Confirm" at bounding box center [723, 341] width 124 height 21
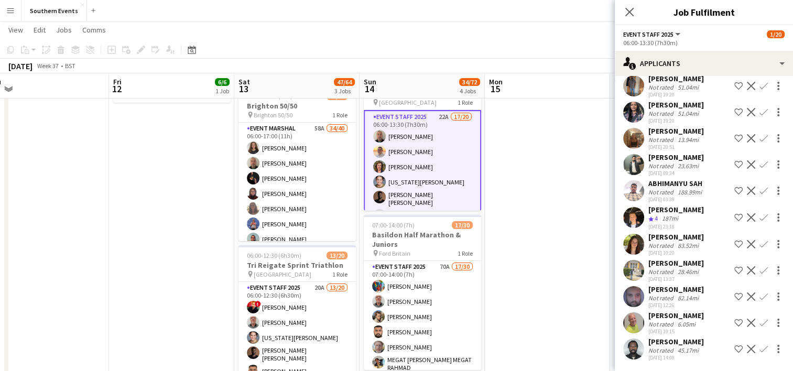
scroll to position [379, 0]
click at [519, 241] on app-date-cell at bounding box center [547, 251] width 125 height 602
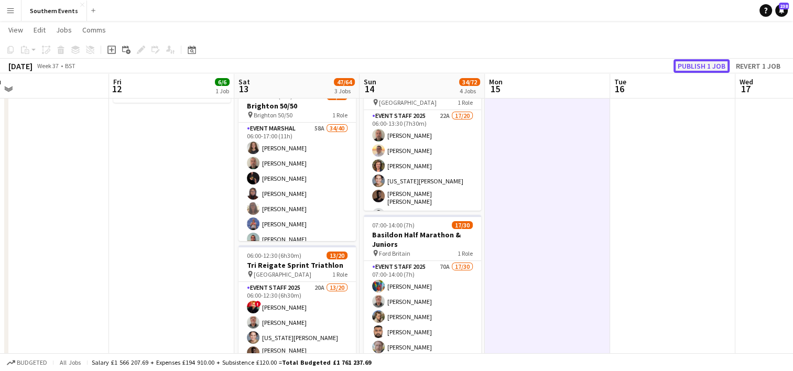
click at [695, 63] on button "Publish 1 job" at bounding box center [702, 66] width 56 height 14
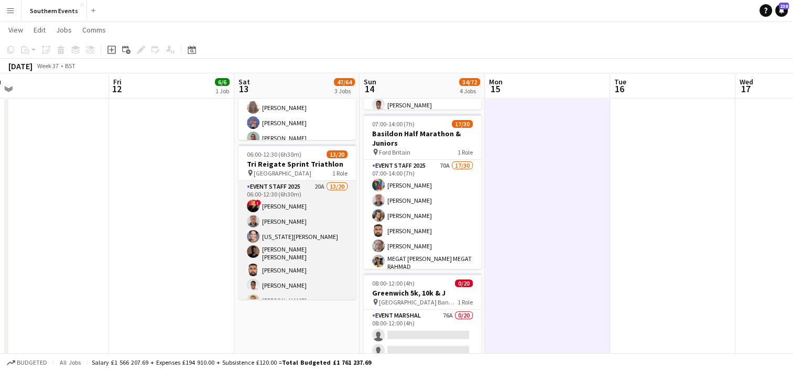
scroll to position [206, 0]
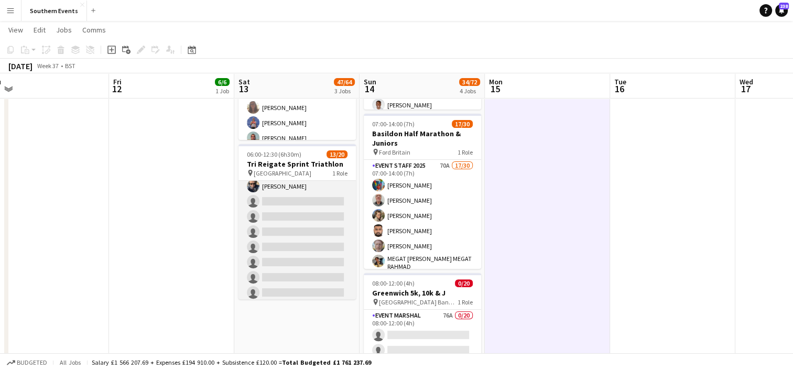
click at [325, 210] on app-card-role "Event Staff 2025 20A 13/20 06:00-12:30 (6h30m) ! [PERSON_NAME] [PERSON_NAME] [U…" at bounding box center [297, 139] width 117 height 328
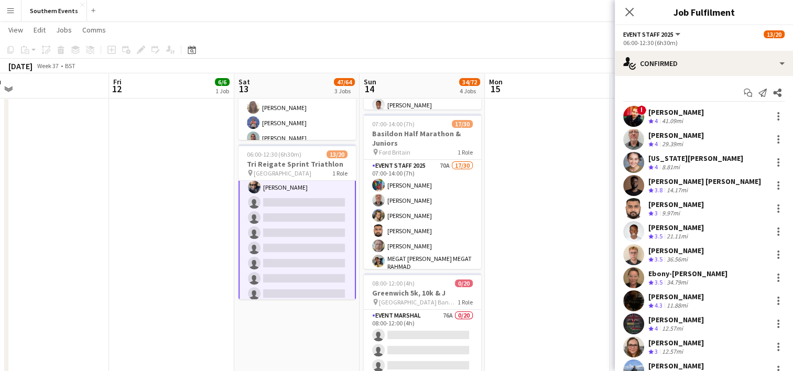
scroll to position [207, 0]
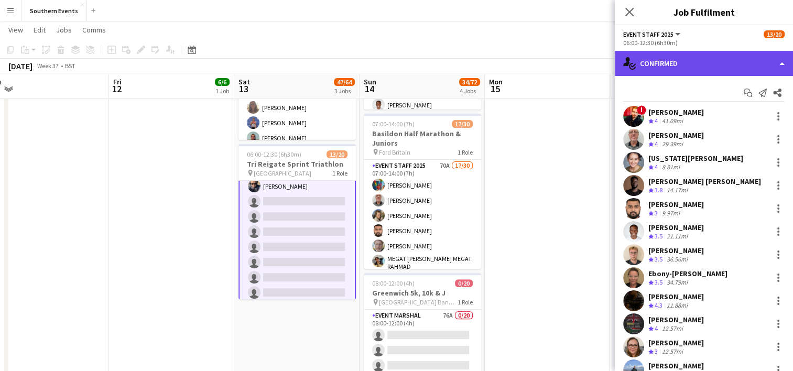
click at [677, 69] on div "single-neutral-actions-check-2 Confirmed" at bounding box center [704, 63] width 178 height 25
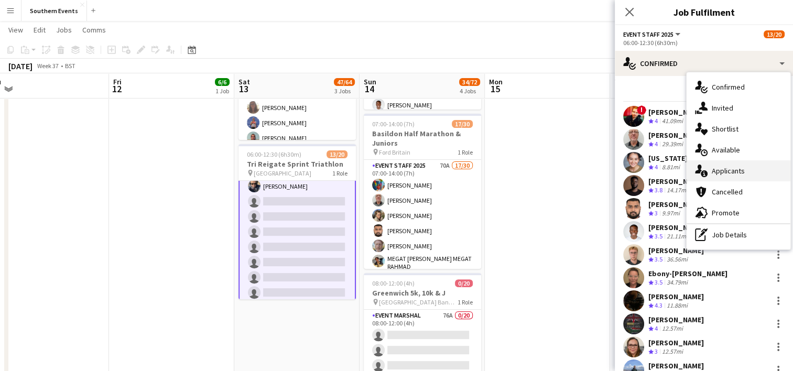
click at [718, 168] on div "single-neutral-actions-information Applicants" at bounding box center [739, 170] width 104 height 21
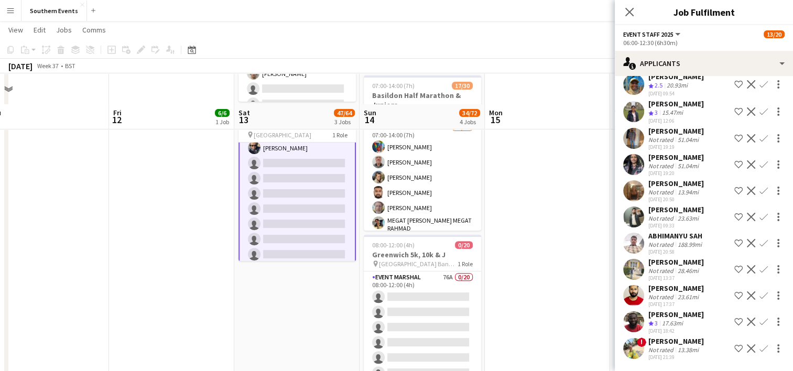
scroll to position [345, 0]
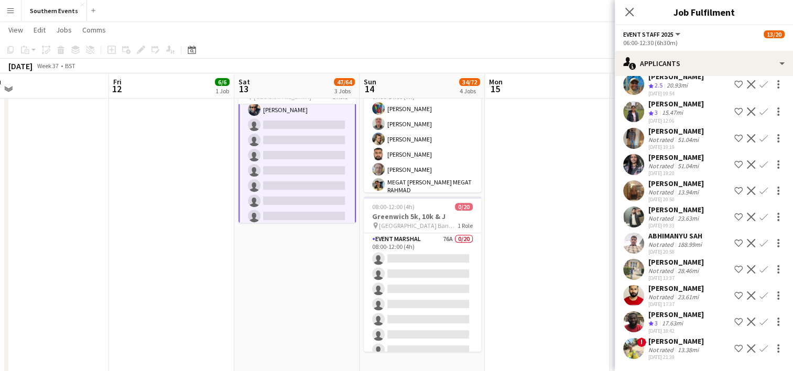
click at [760, 348] on app-icon "Confirm" at bounding box center [764, 349] width 8 height 8
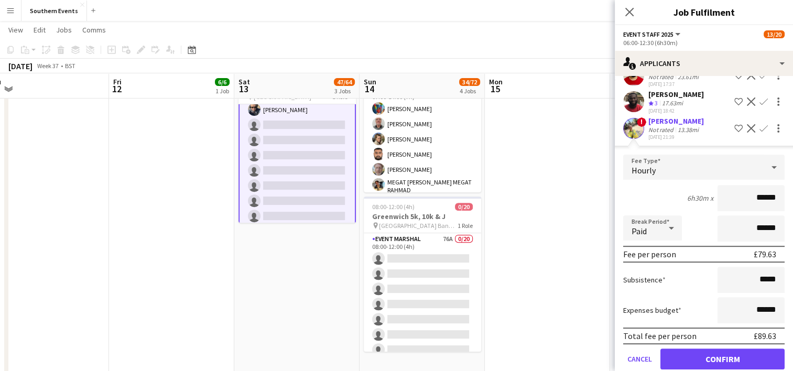
scroll to position [538, 0]
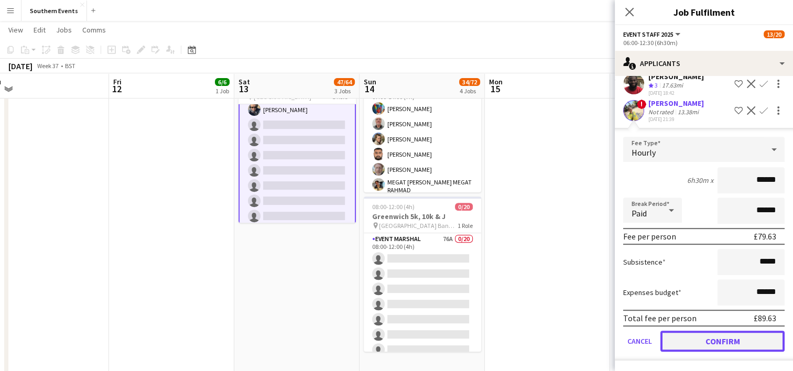
click at [692, 336] on button "Confirm" at bounding box center [723, 341] width 124 height 21
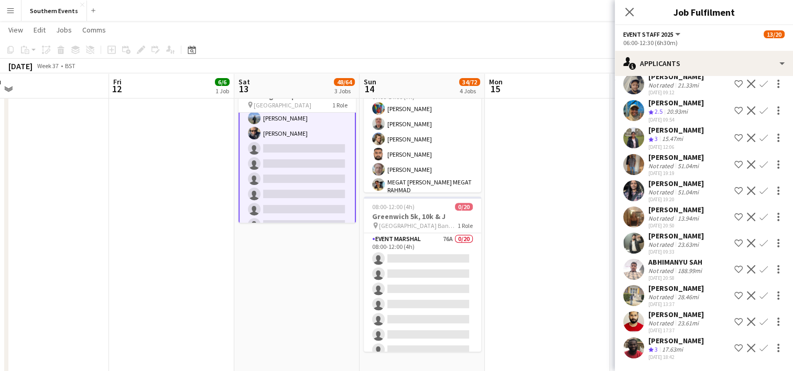
scroll to position [275, 0]
click at [556, 254] on app-date-cell at bounding box center [547, 73] width 125 height 602
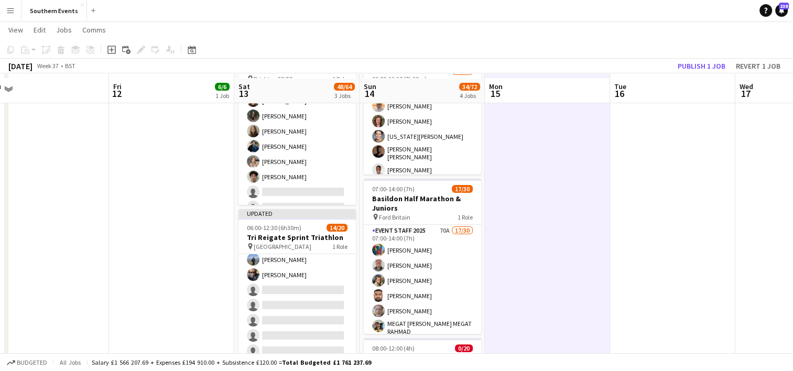
scroll to position [202, 0]
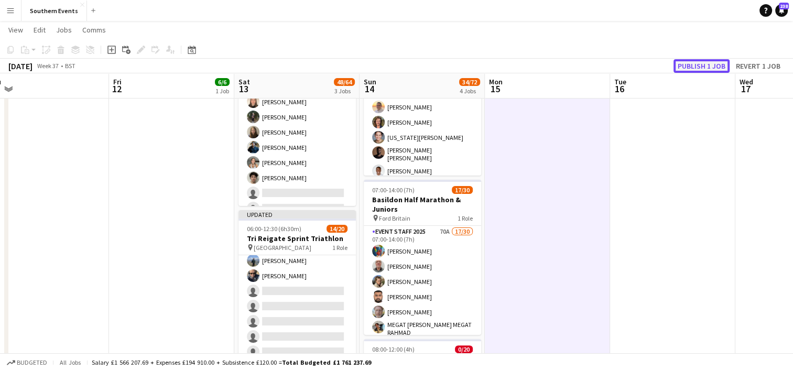
click at [689, 63] on button "Publish 1 job" at bounding box center [702, 66] width 56 height 14
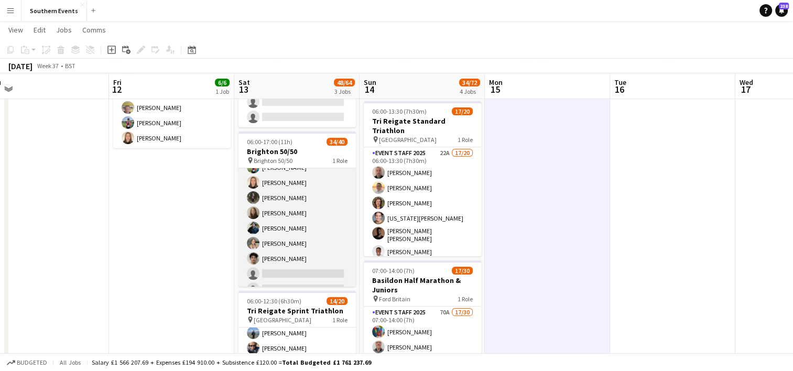
scroll to position [510, 0]
